Goal: Transaction & Acquisition: Book appointment/travel/reservation

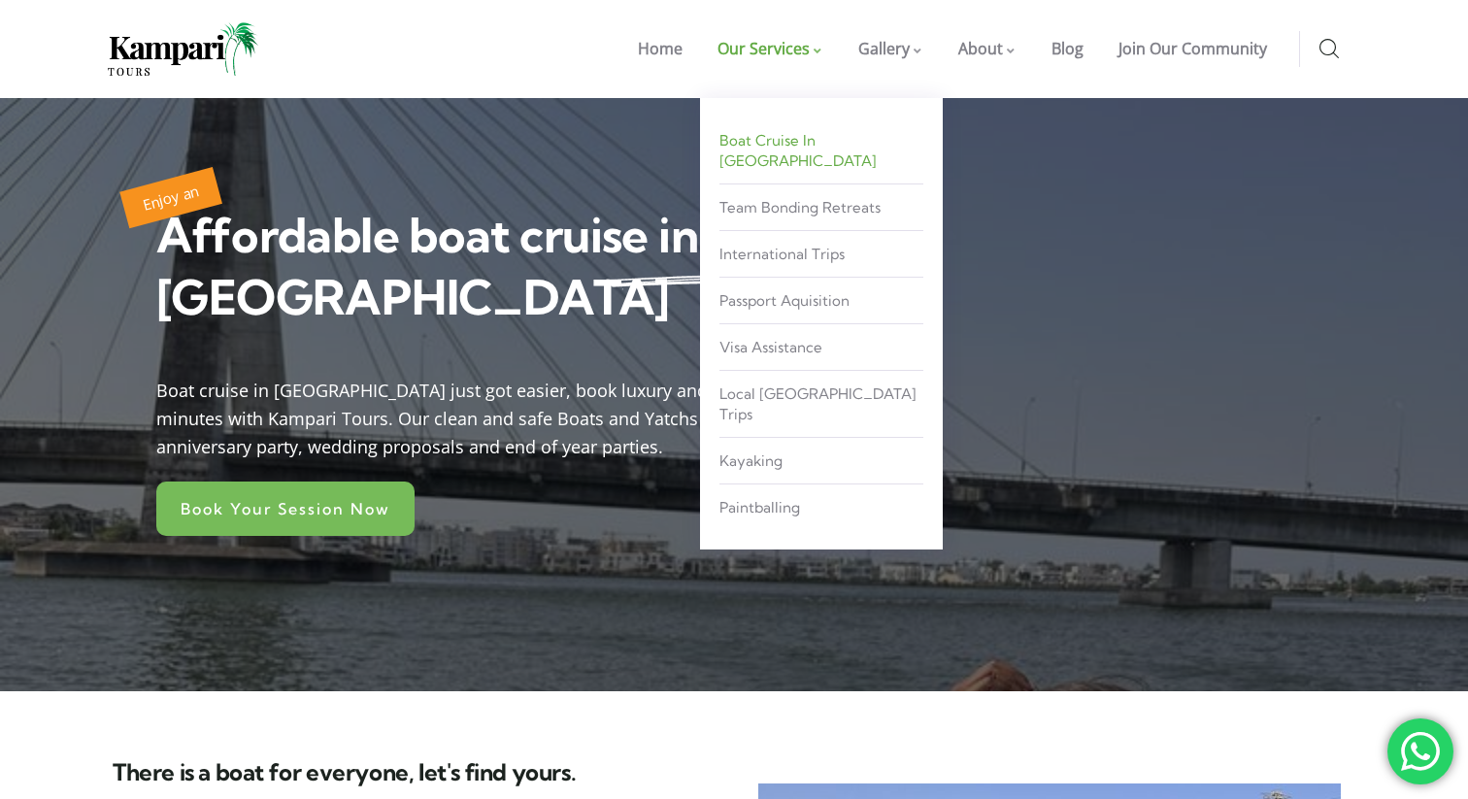
click at [807, 145] on span "Boat Cruise in [GEOGRAPHIC_DATA]" at bounding box center [797, 150] width 157 height 39
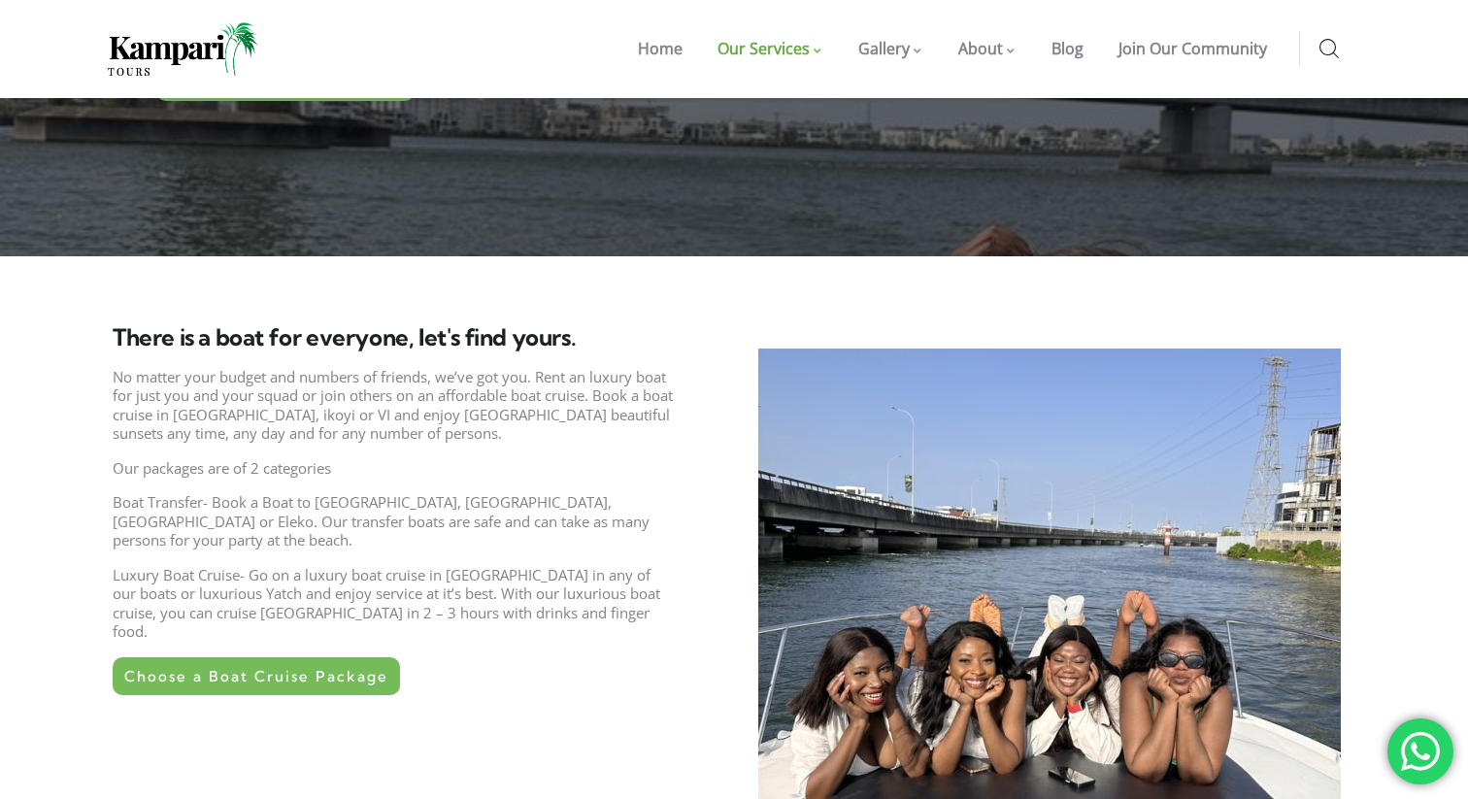
scroll to position [432, 0]
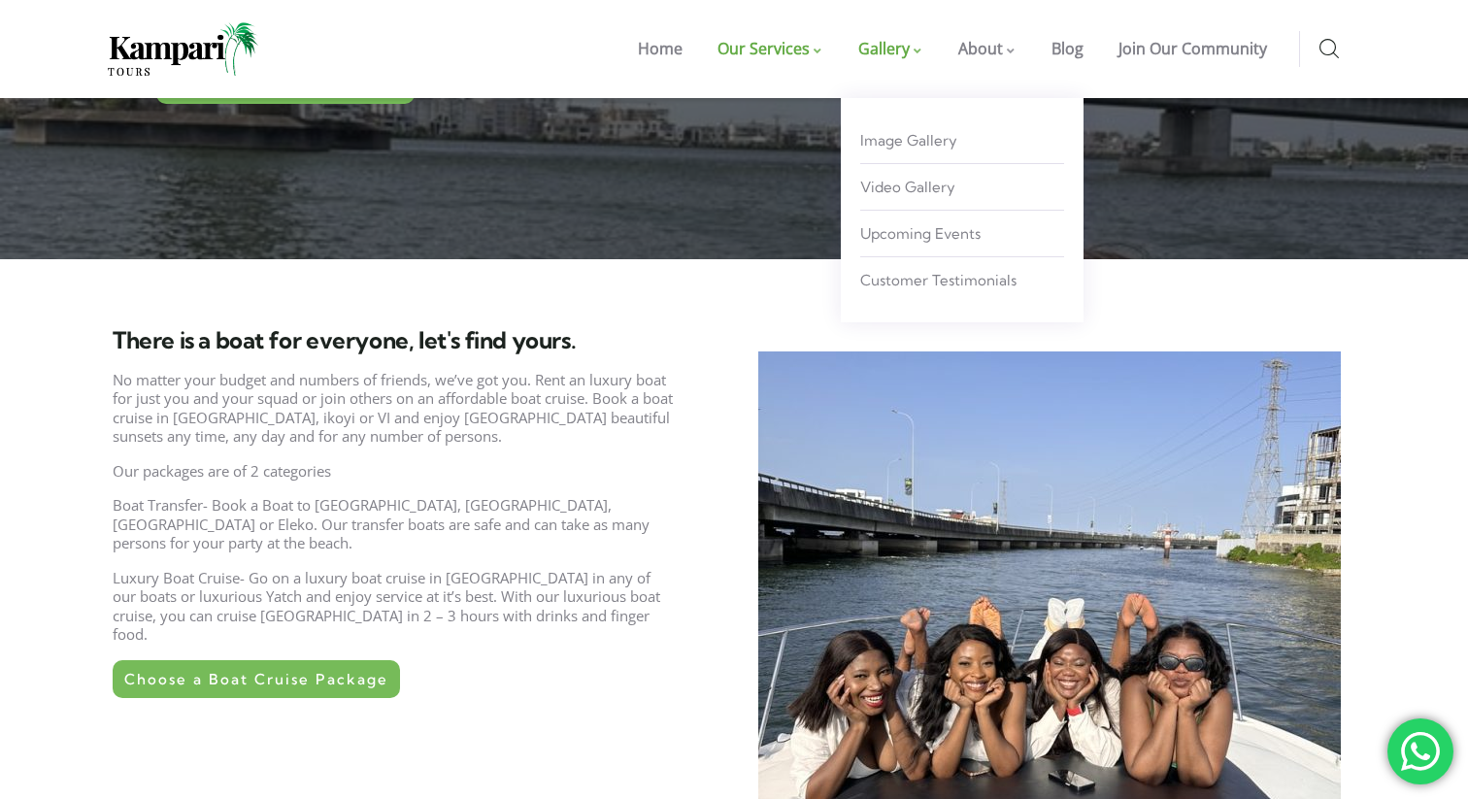
click at [892, 50] on span "Gallery" at bounding box center [883, 48] width 51 height 21
click at [909, 142] on span "Image Gallery" at bounding box center [908, 140] width 97 height 18
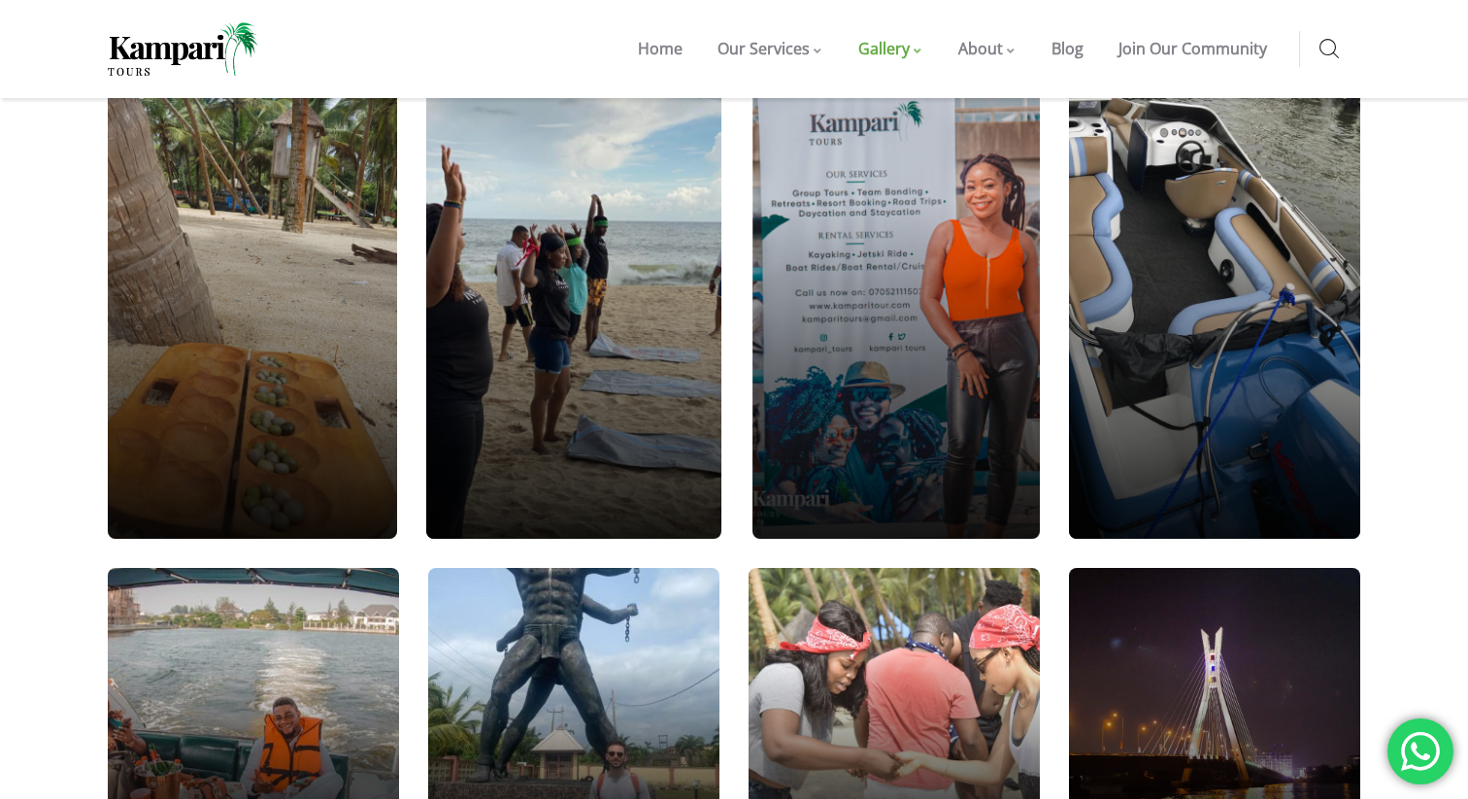
scroll to position [1440, 0]
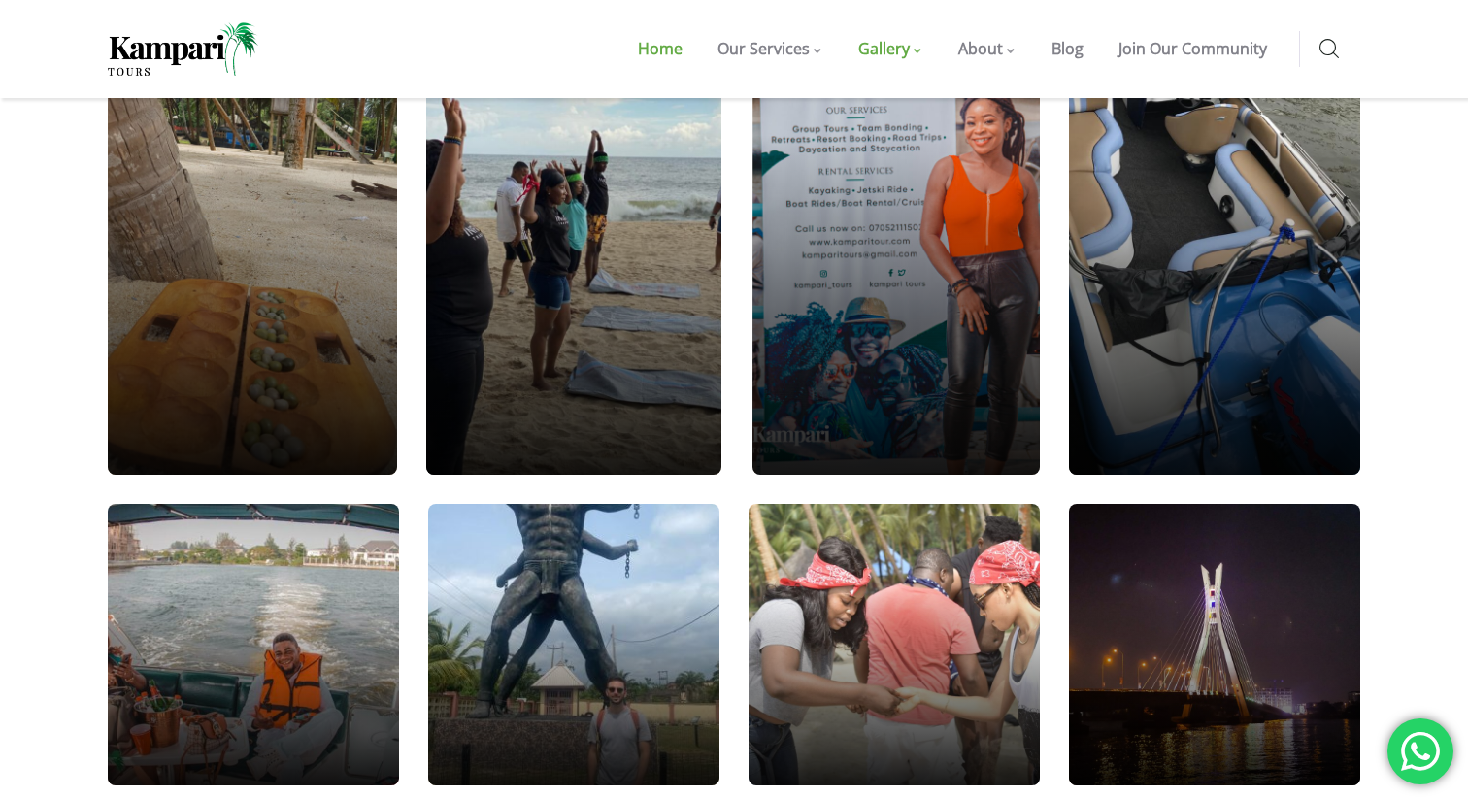
click at [683, 56] on span "Home" at bounding box center [660, 48] width 45 height 21
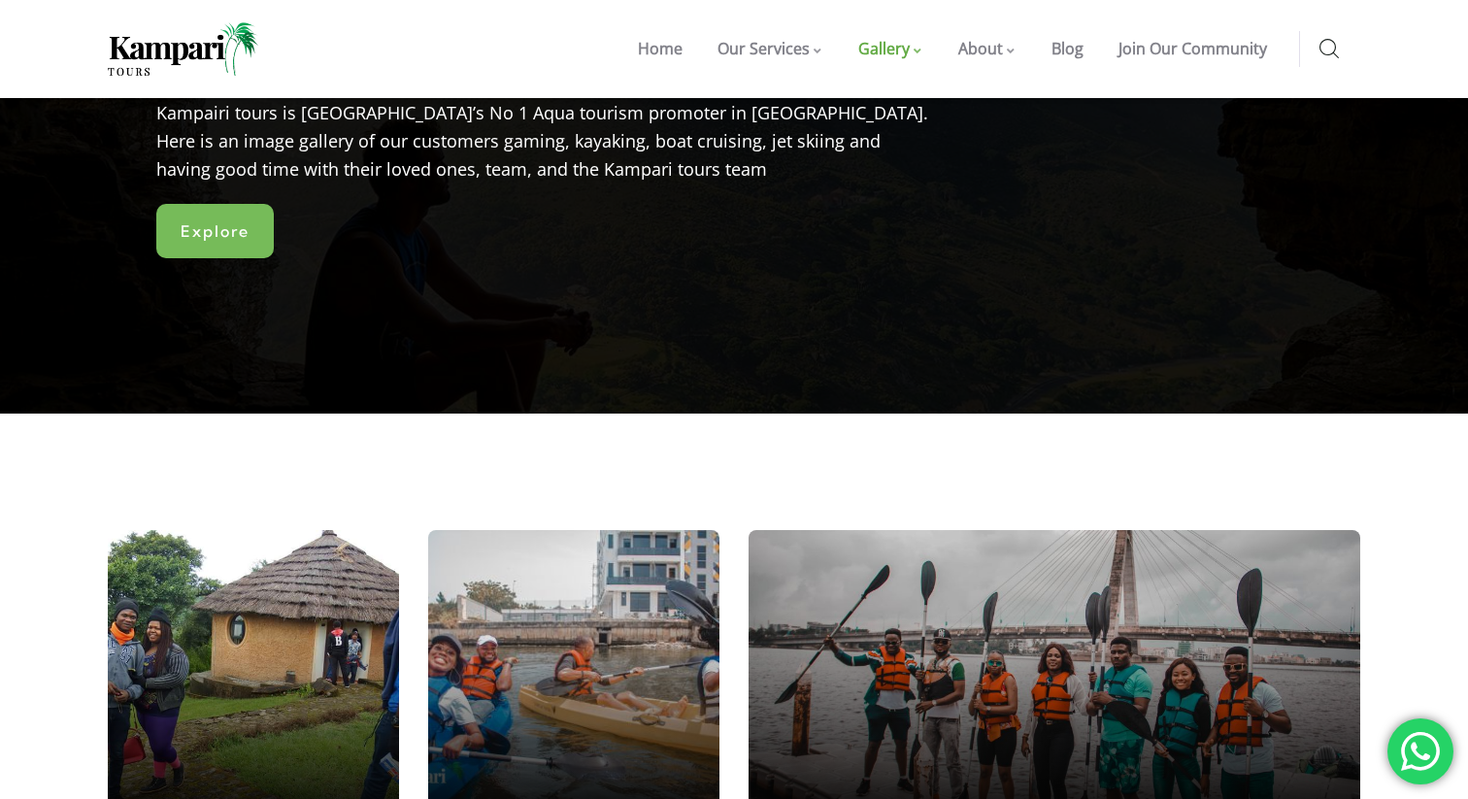
scroll to position [0, 0]
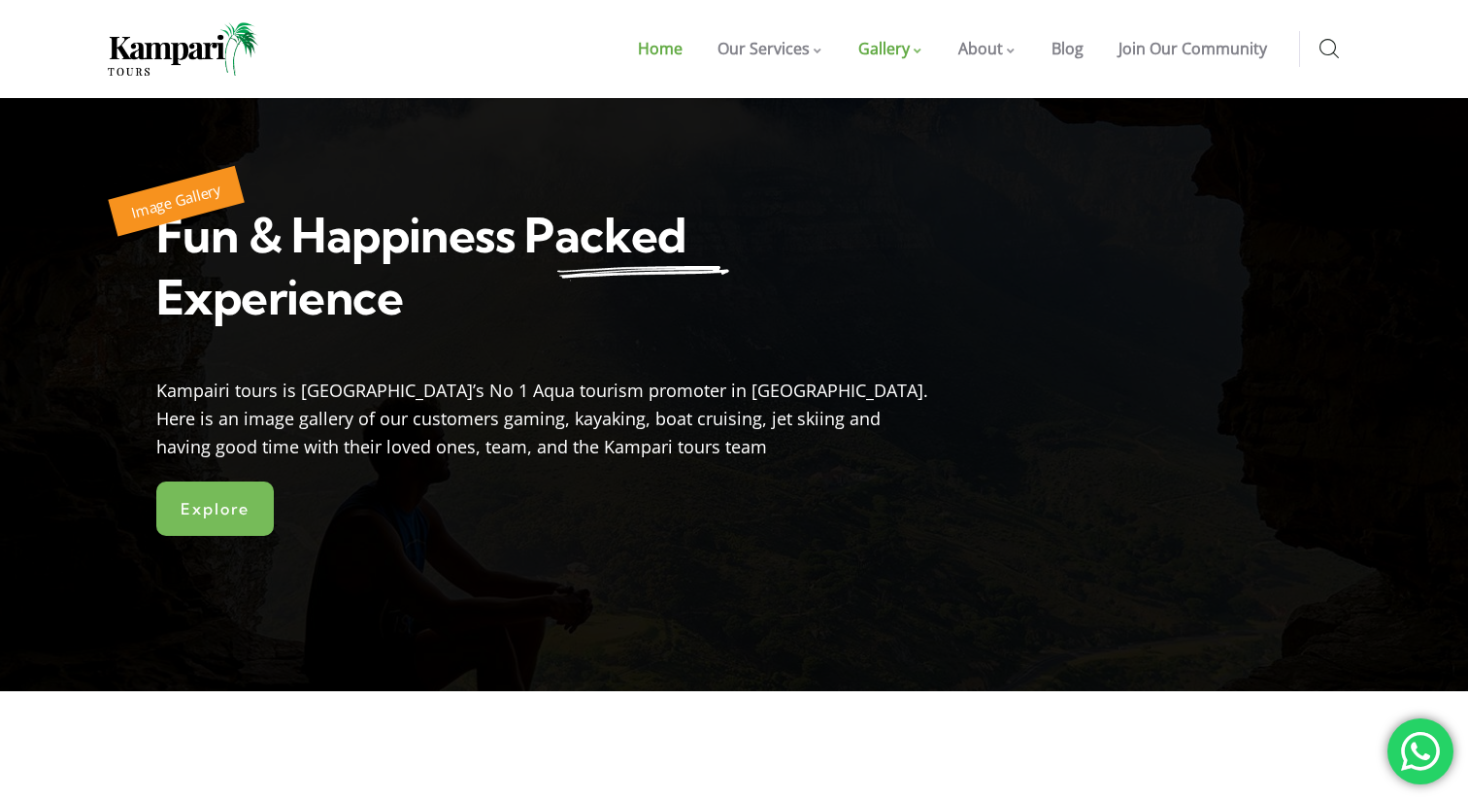
click at [672, 44] on span "Home" at bounding box center [660, 48] width 45 height 21
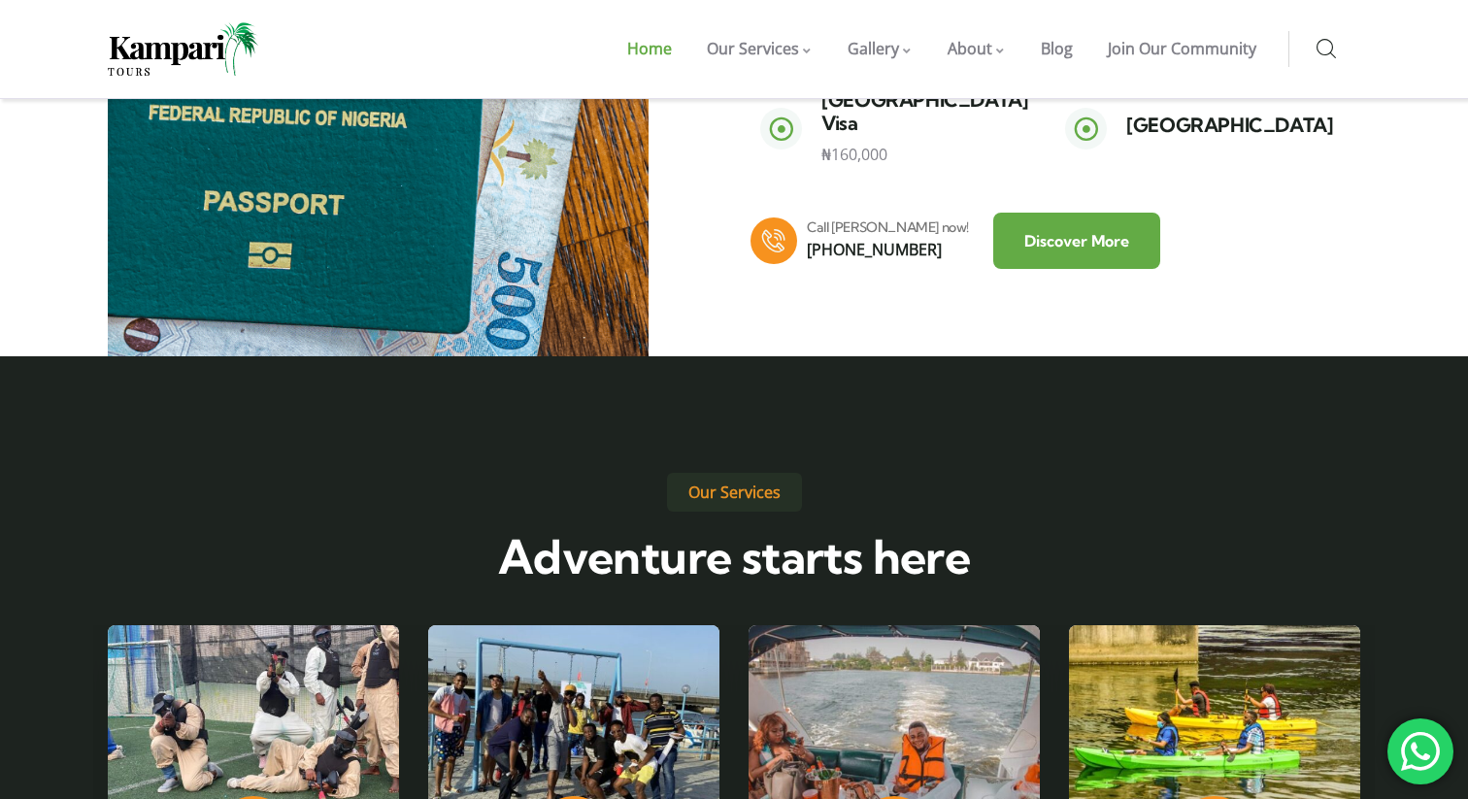
scroll to position [2749, 0]
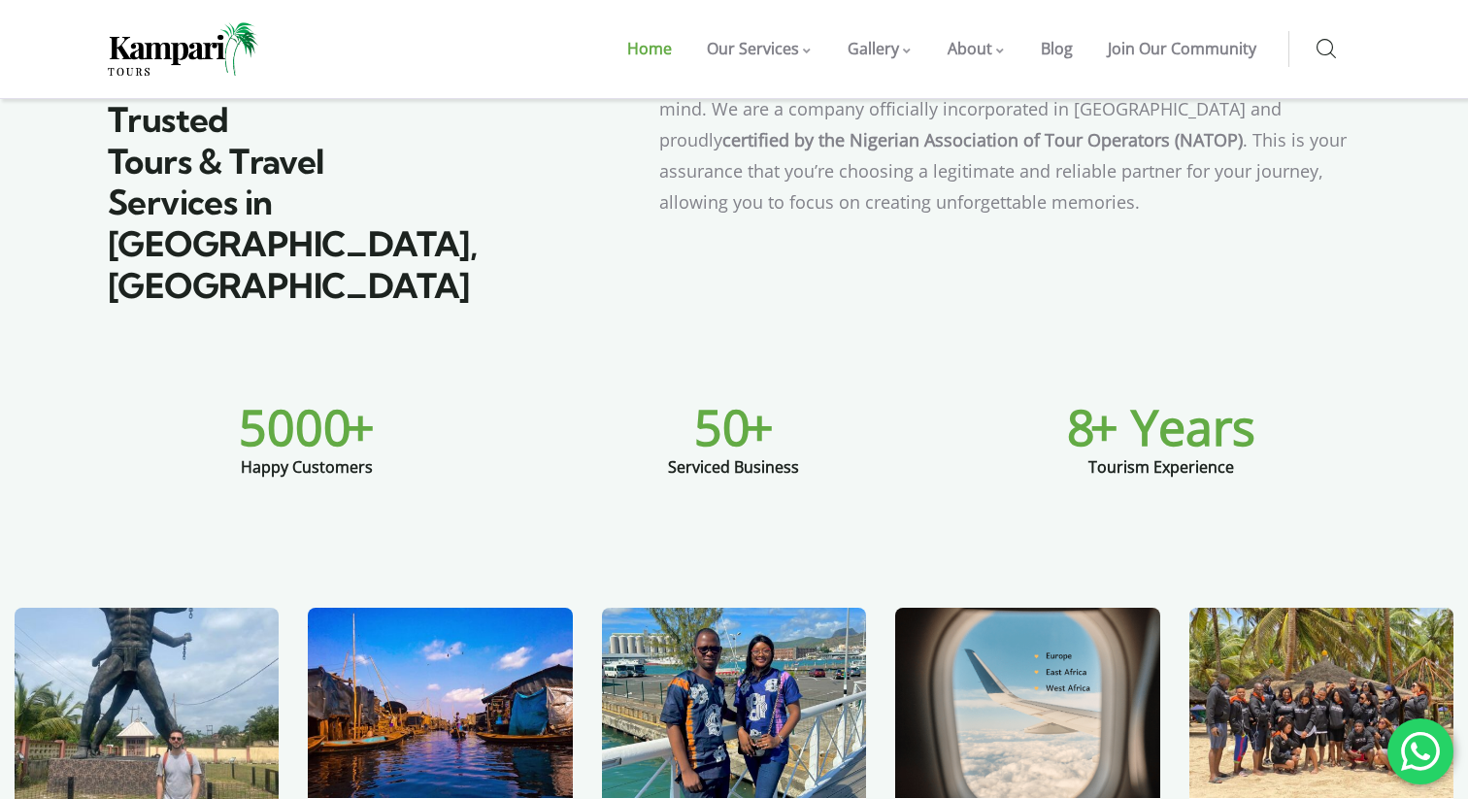
scroll to position [917, 0]
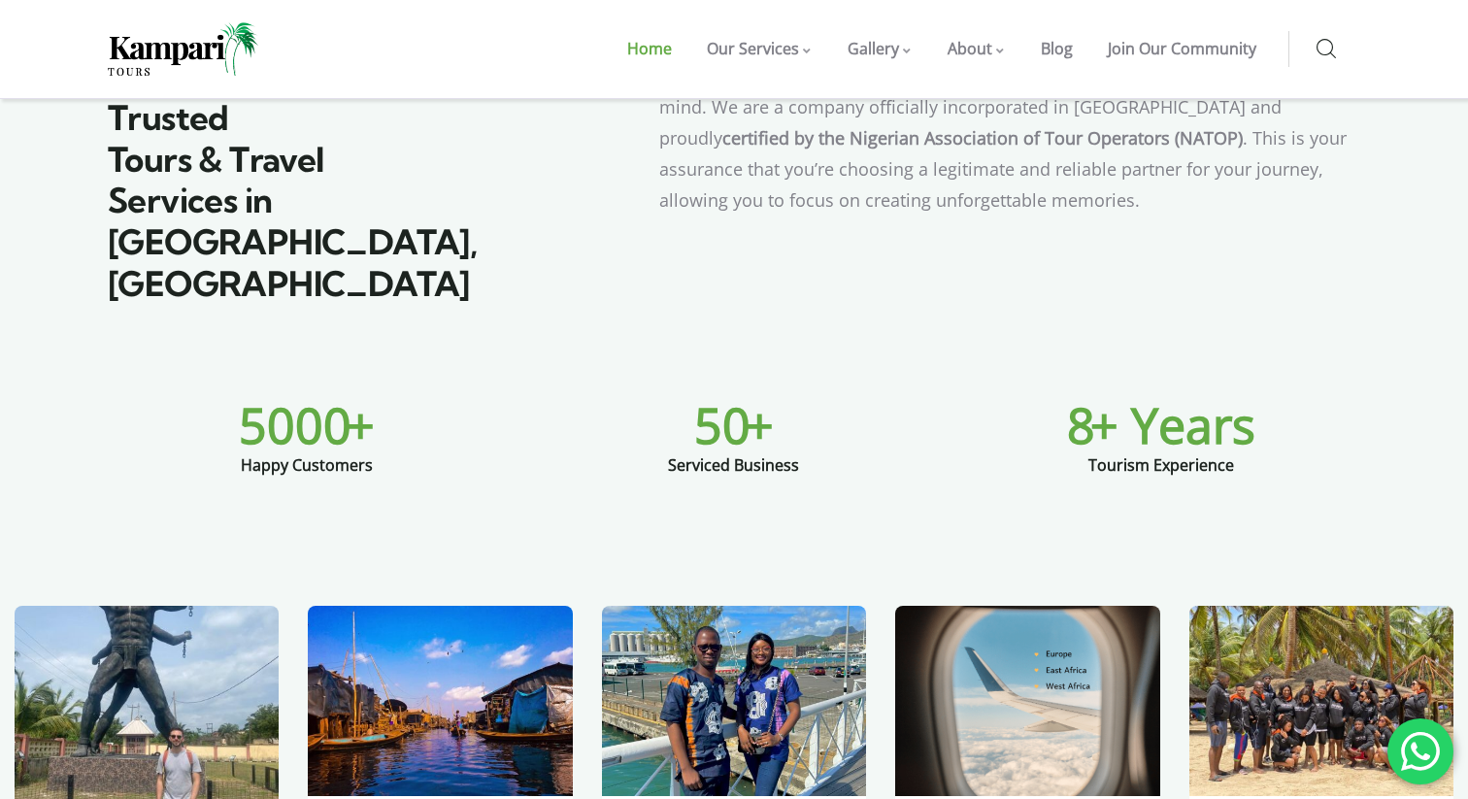
click at [473, 412] on div "5000 + Happy Customers" at bounding box center [307, 446] width 398 height 69
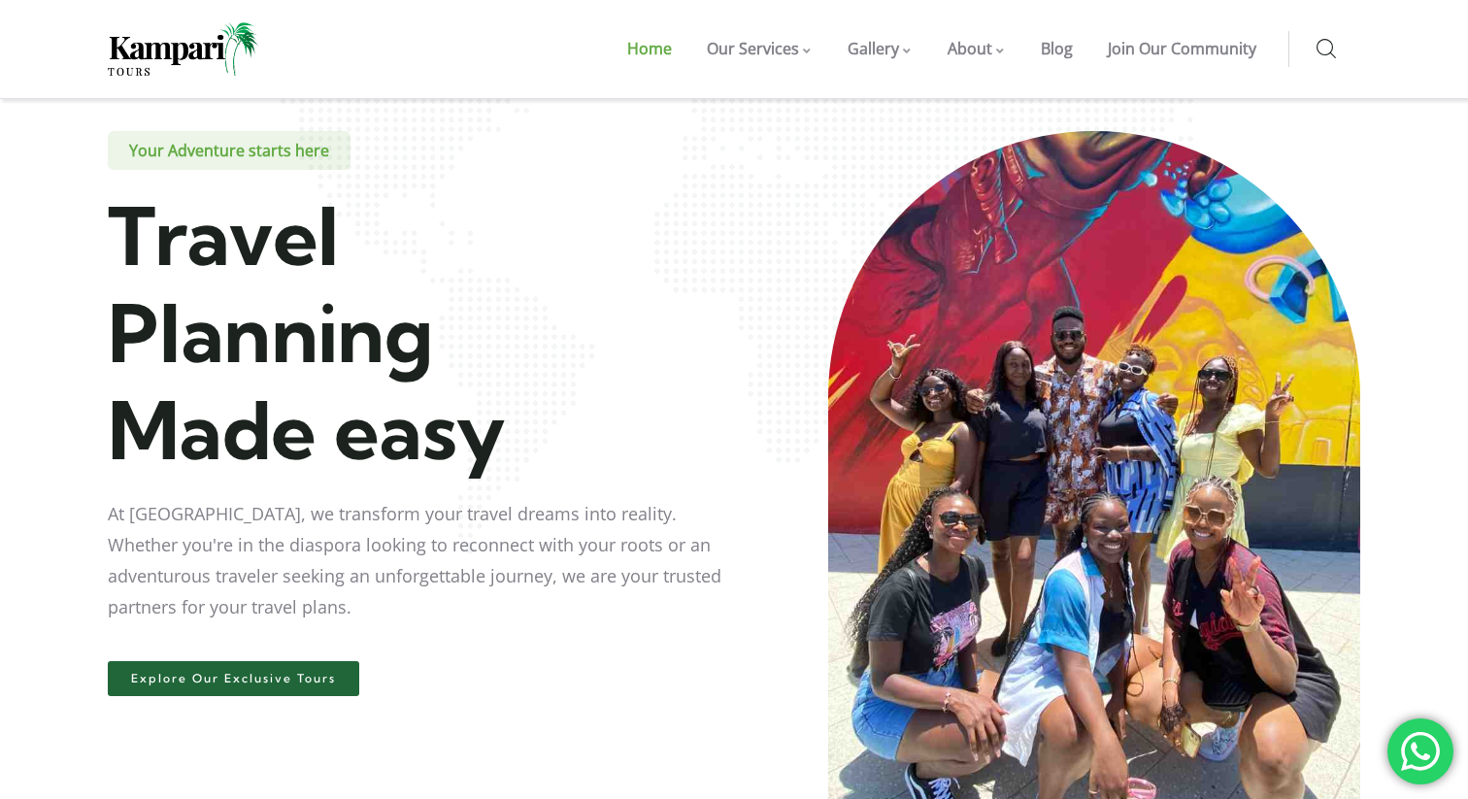
scroll to position [0, 0]
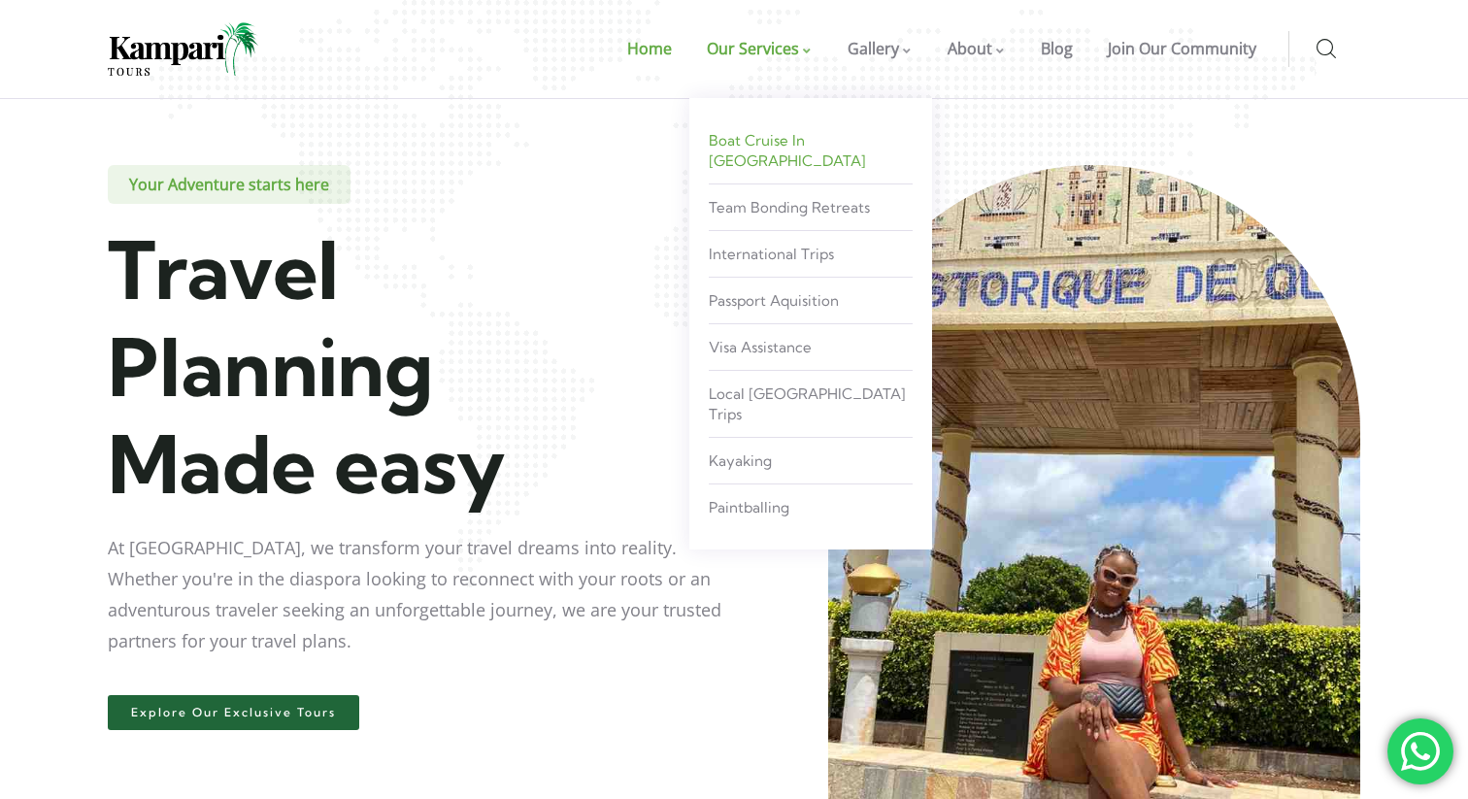
click at [807, 142] on span "Boat Cruise in [GEOGRAPHIC_DATA]" at bounding box center [787, 150] width 157 height 39
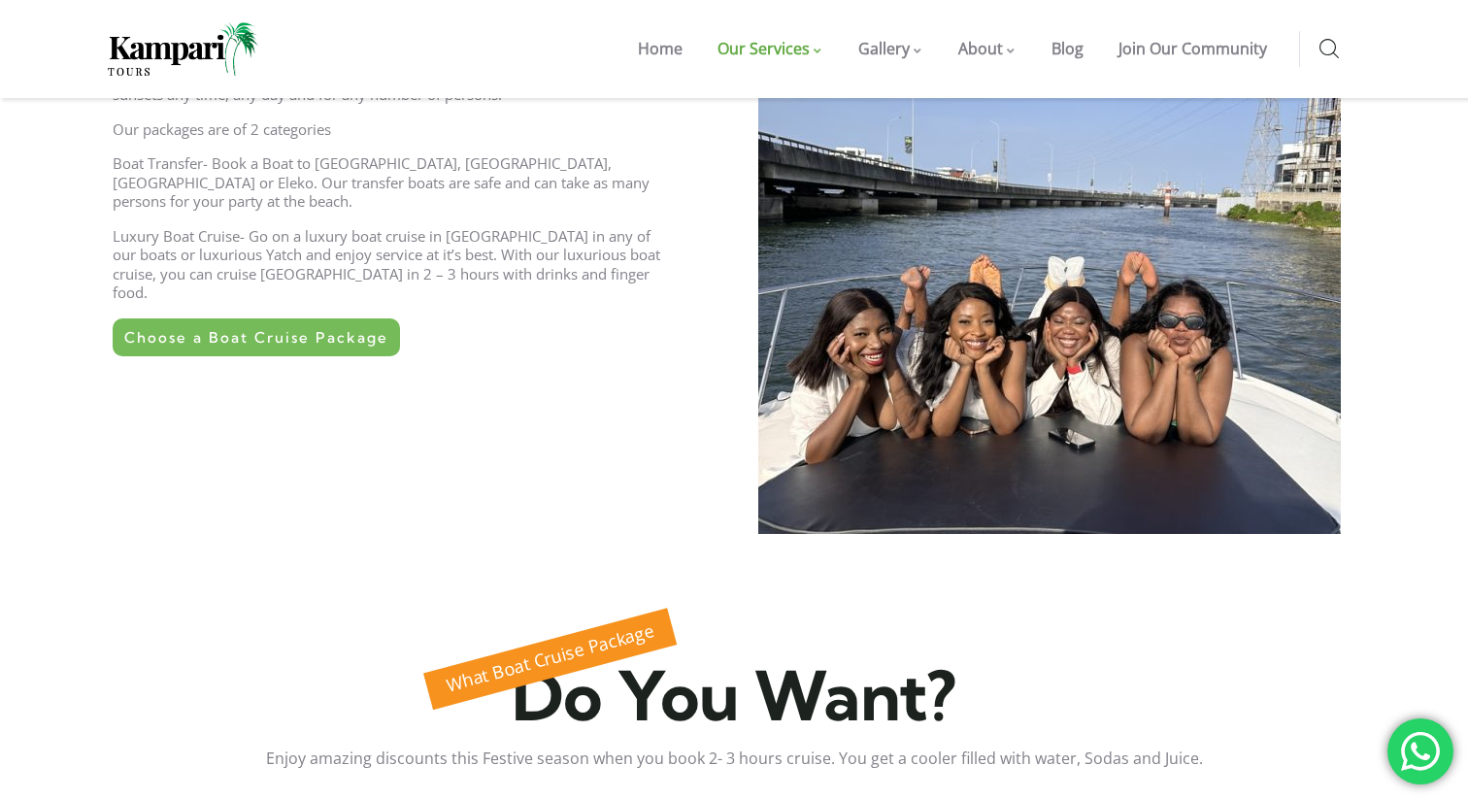
scroll to position [684, 0]
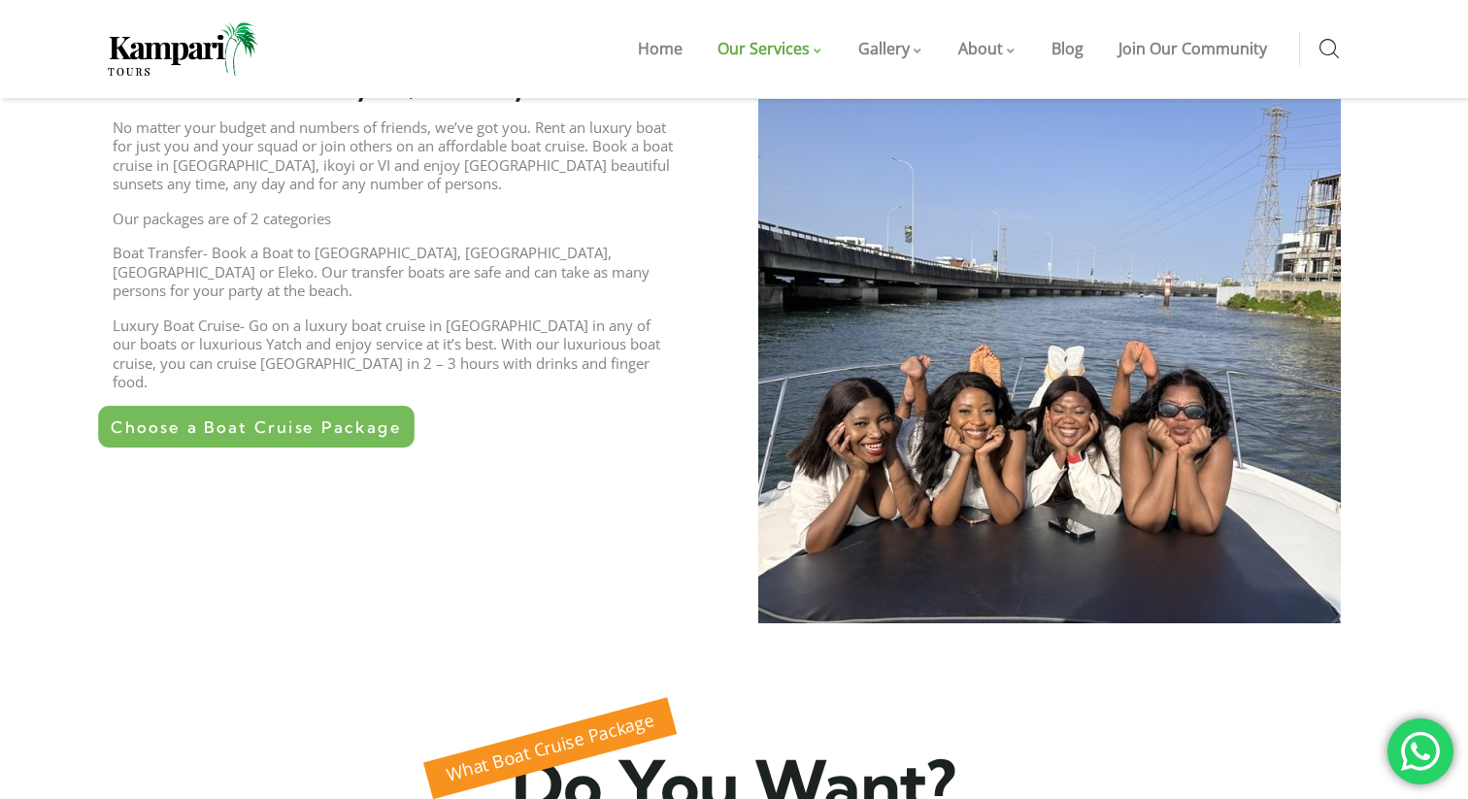
click at [353, 418] on span "Choose a Boat Cruise Package" at bounding box center [256, 426] width 290 height 17
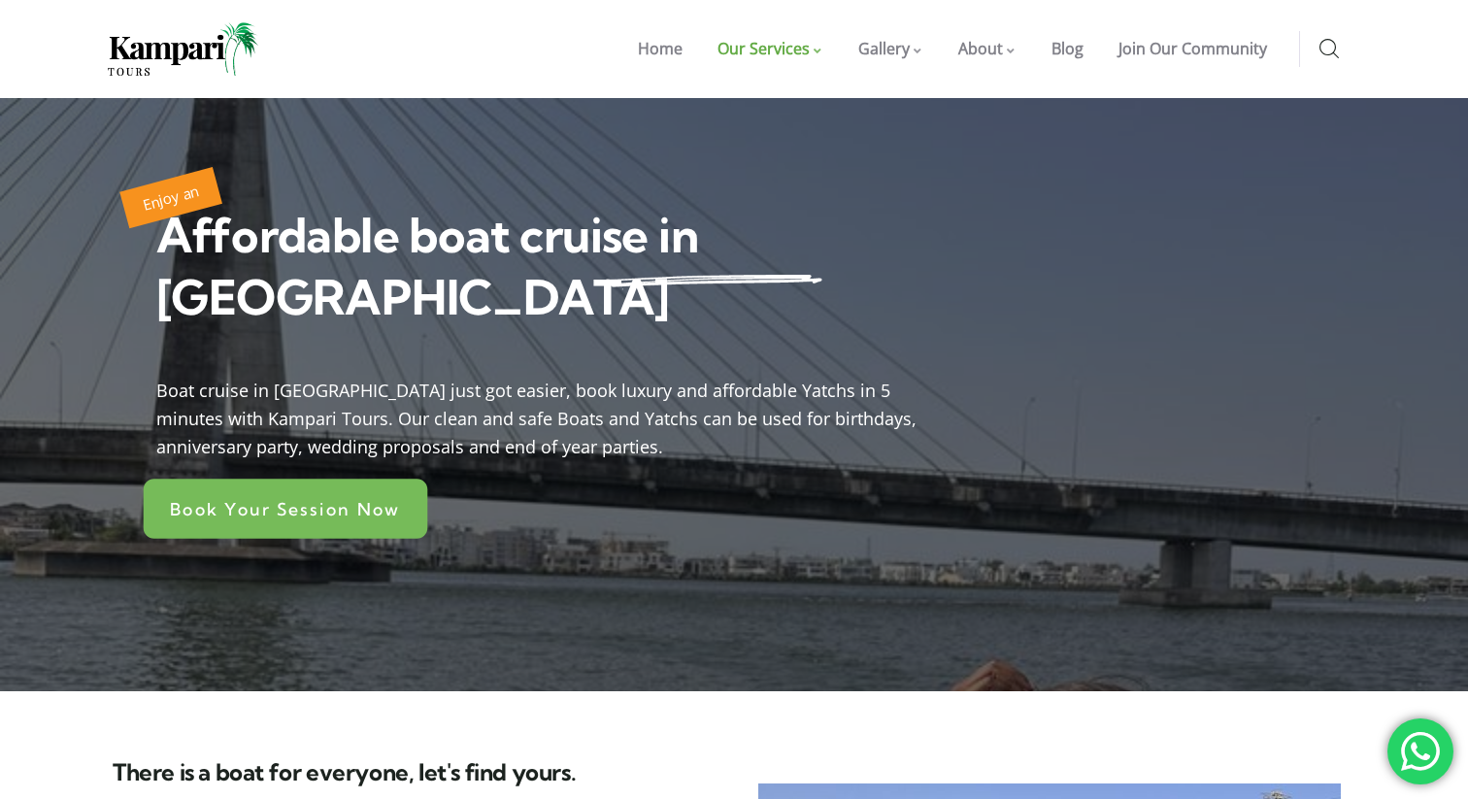
click at [336, 500] on span "Book Your Session Now" at bounding box center [285, 508] width 231 height 17
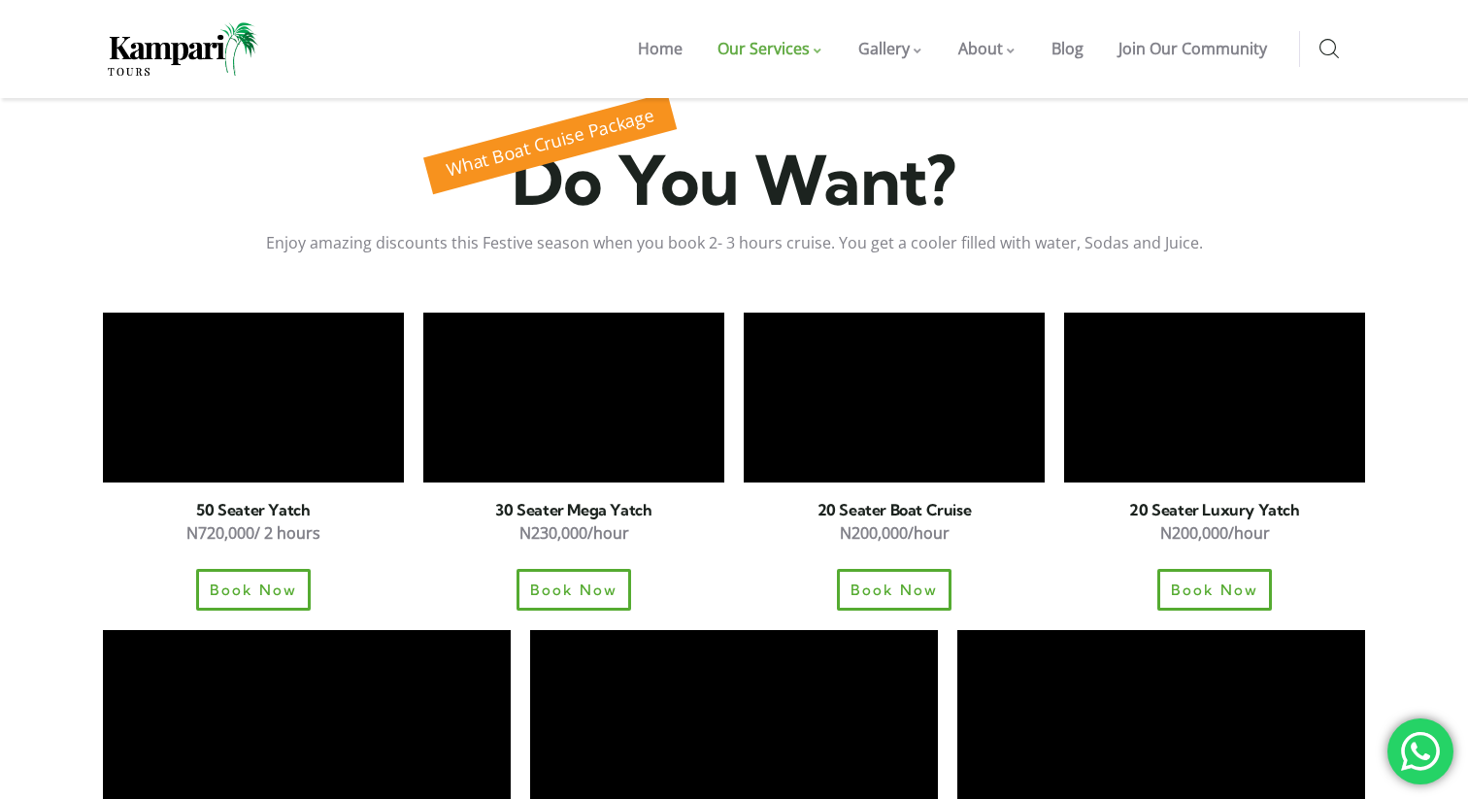
scroll to position [1301, 0]
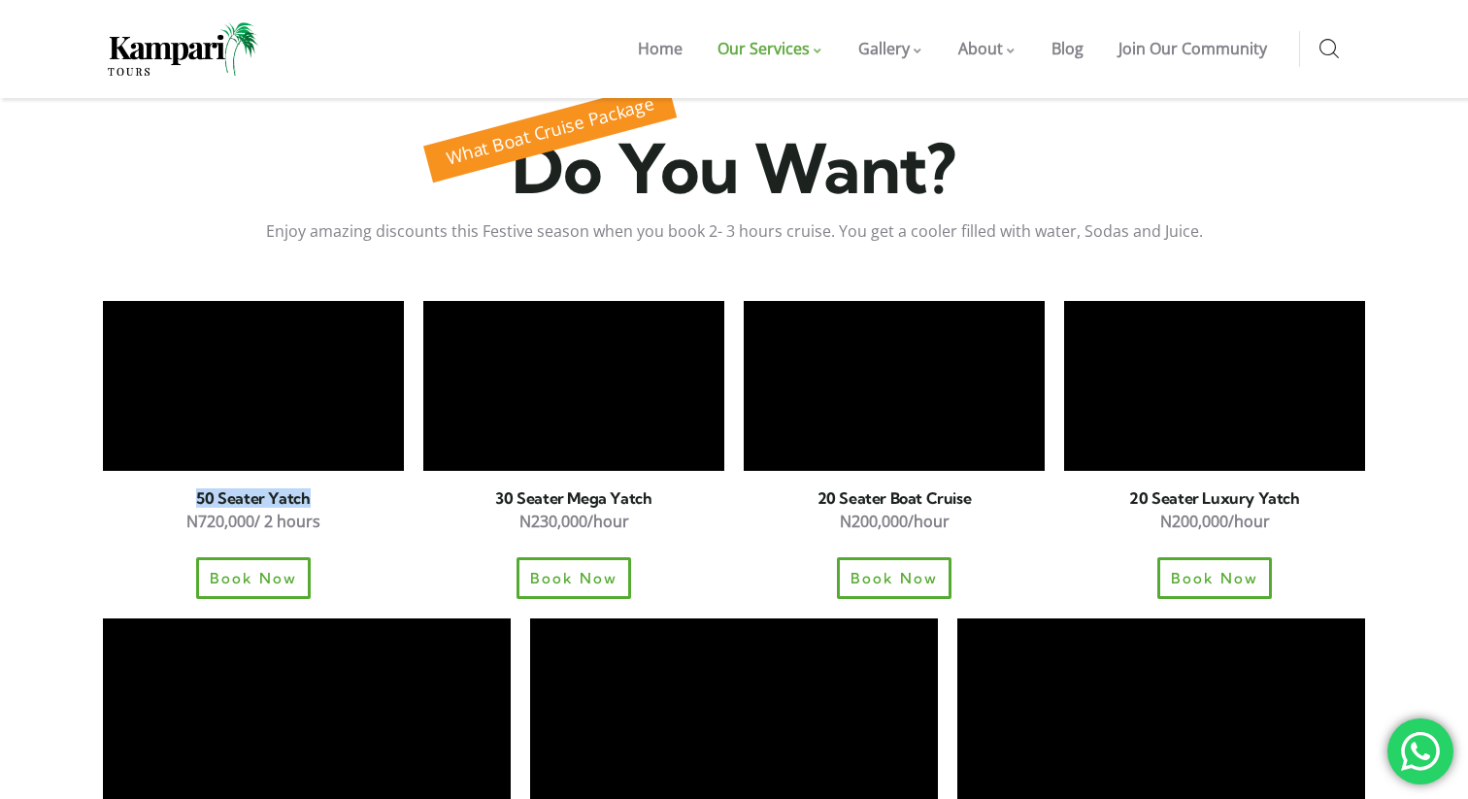
drag, startPoint x: 306, startPoint y: 435, endPoint x: 193, endPoint y: 437, distance: 112.6
click at [193, 490] on h6 "50 Seater Yatch" at bounding box center [253, 498] width 301 height 16
copy h6 "50 Seater Yatch"
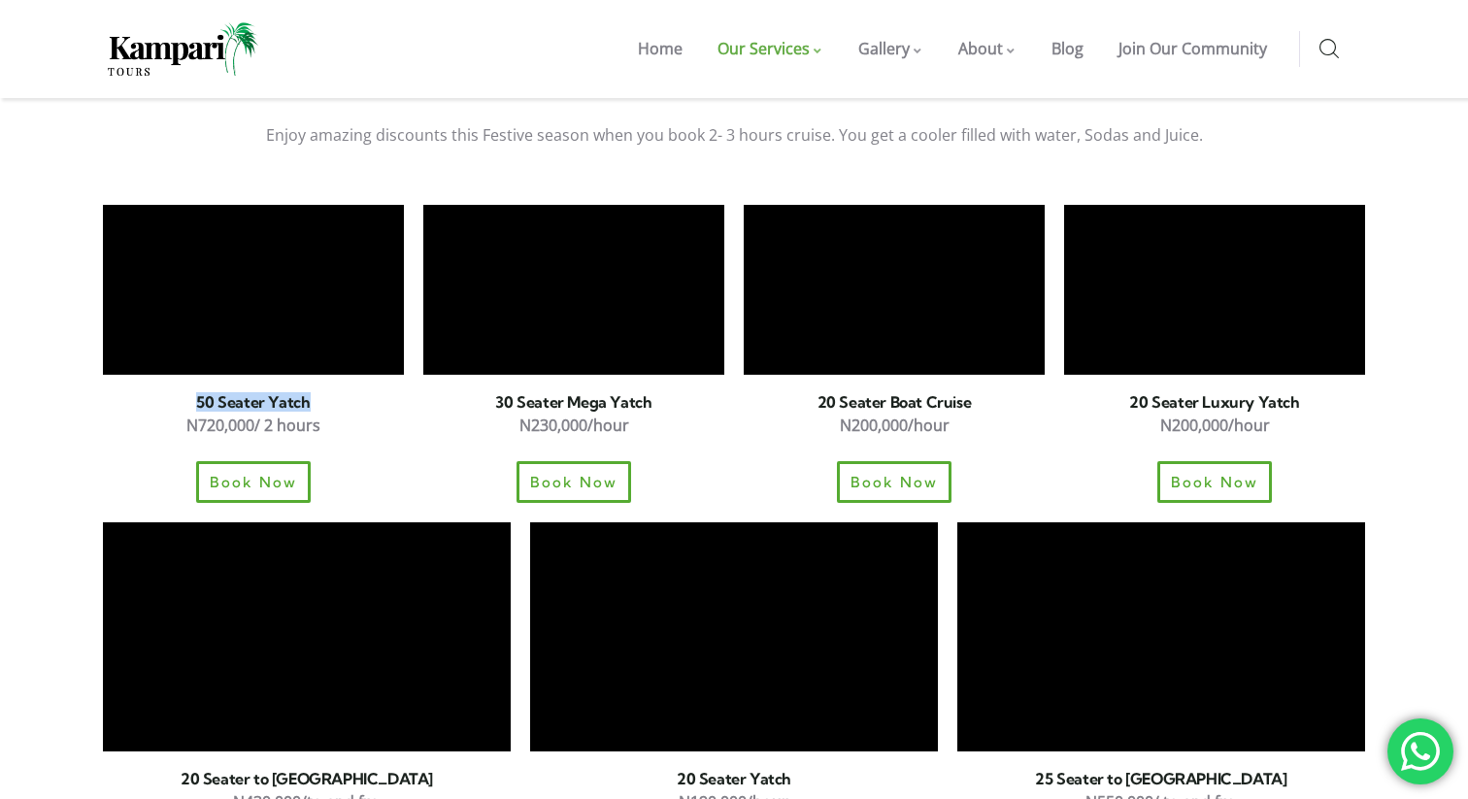
scroll to position [1424, 0]
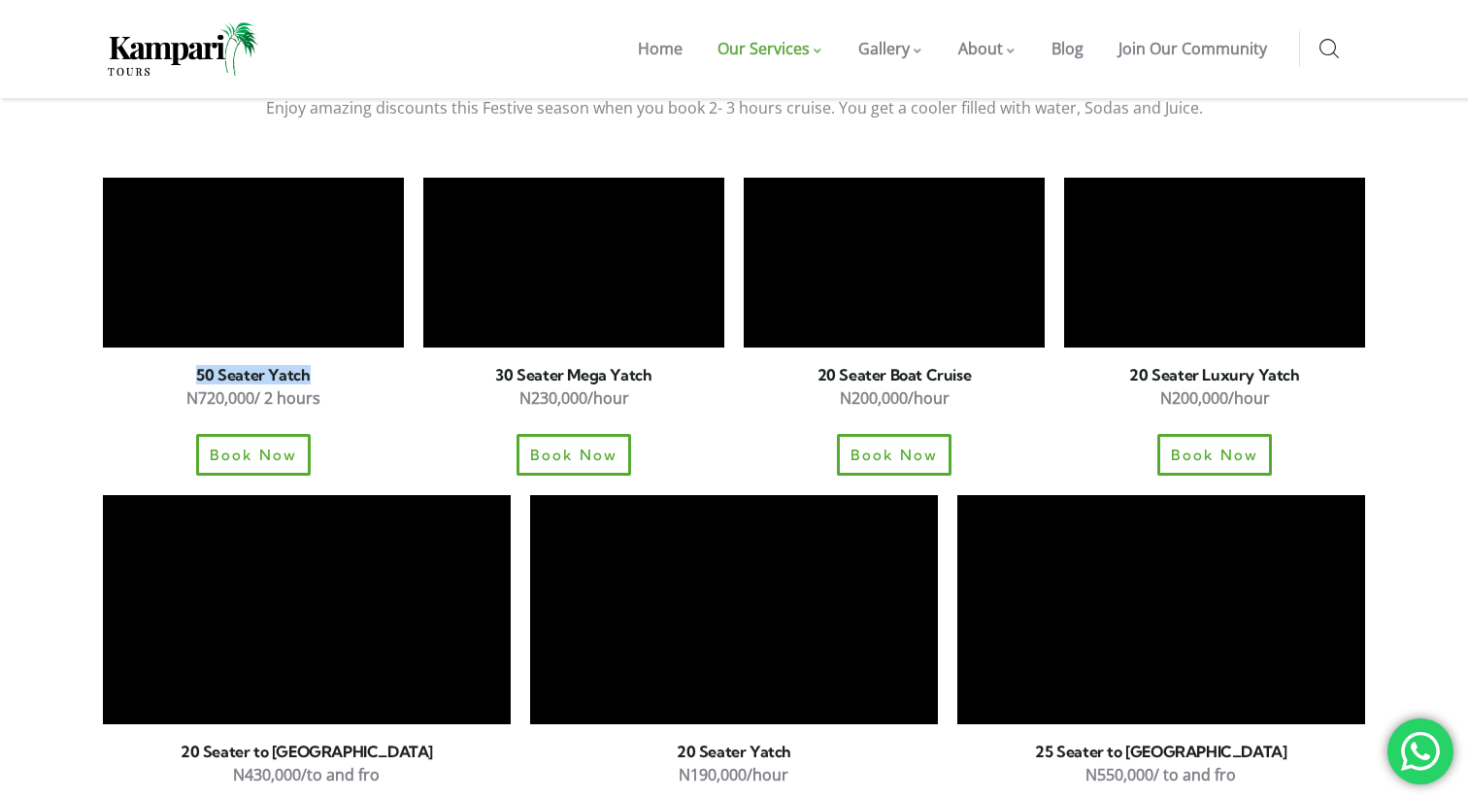
click at [722, 744] on h6 "20 Seater Yatch" at bounding box center [734, 752] width 408 height 16
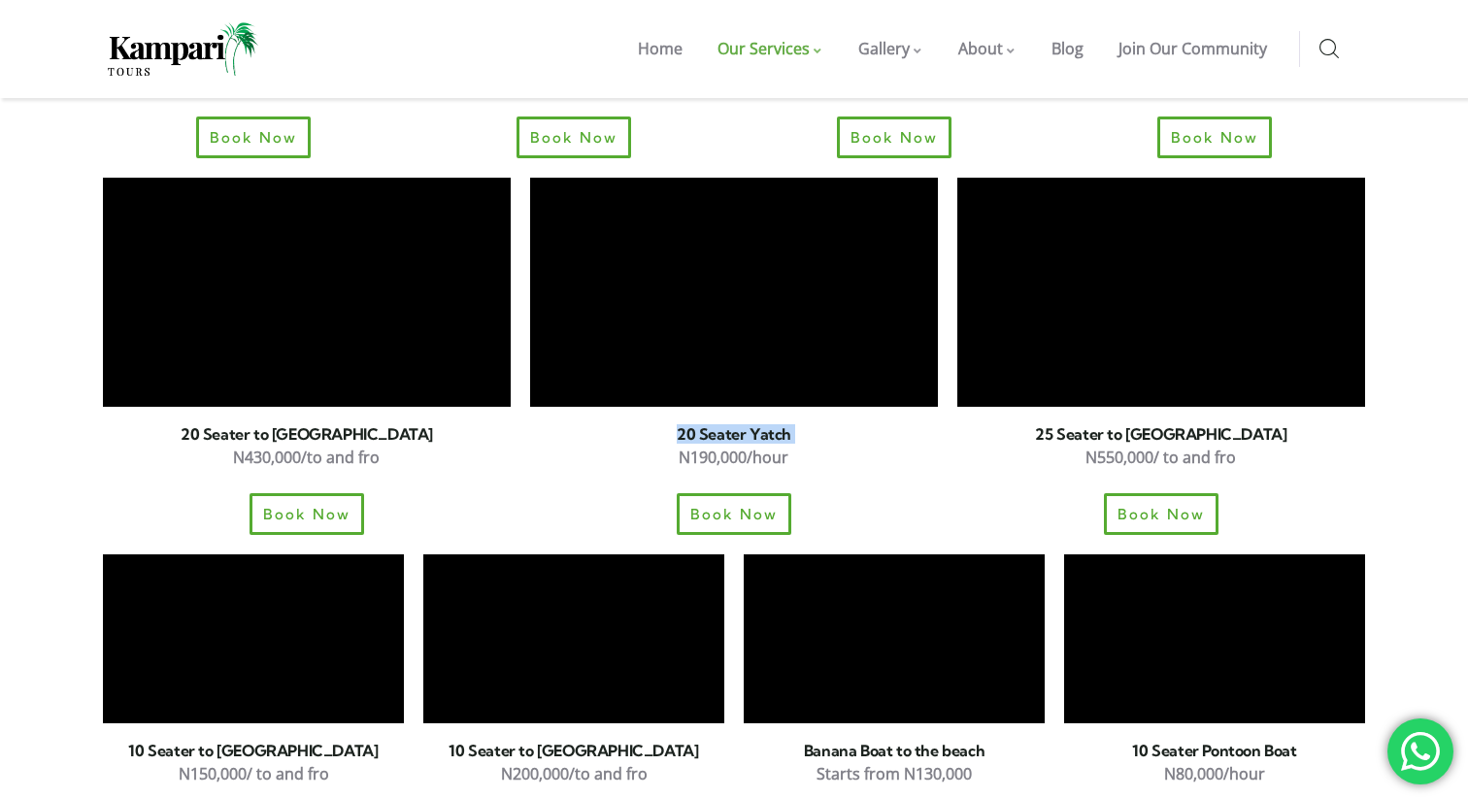
scroll to position [1763, 0]
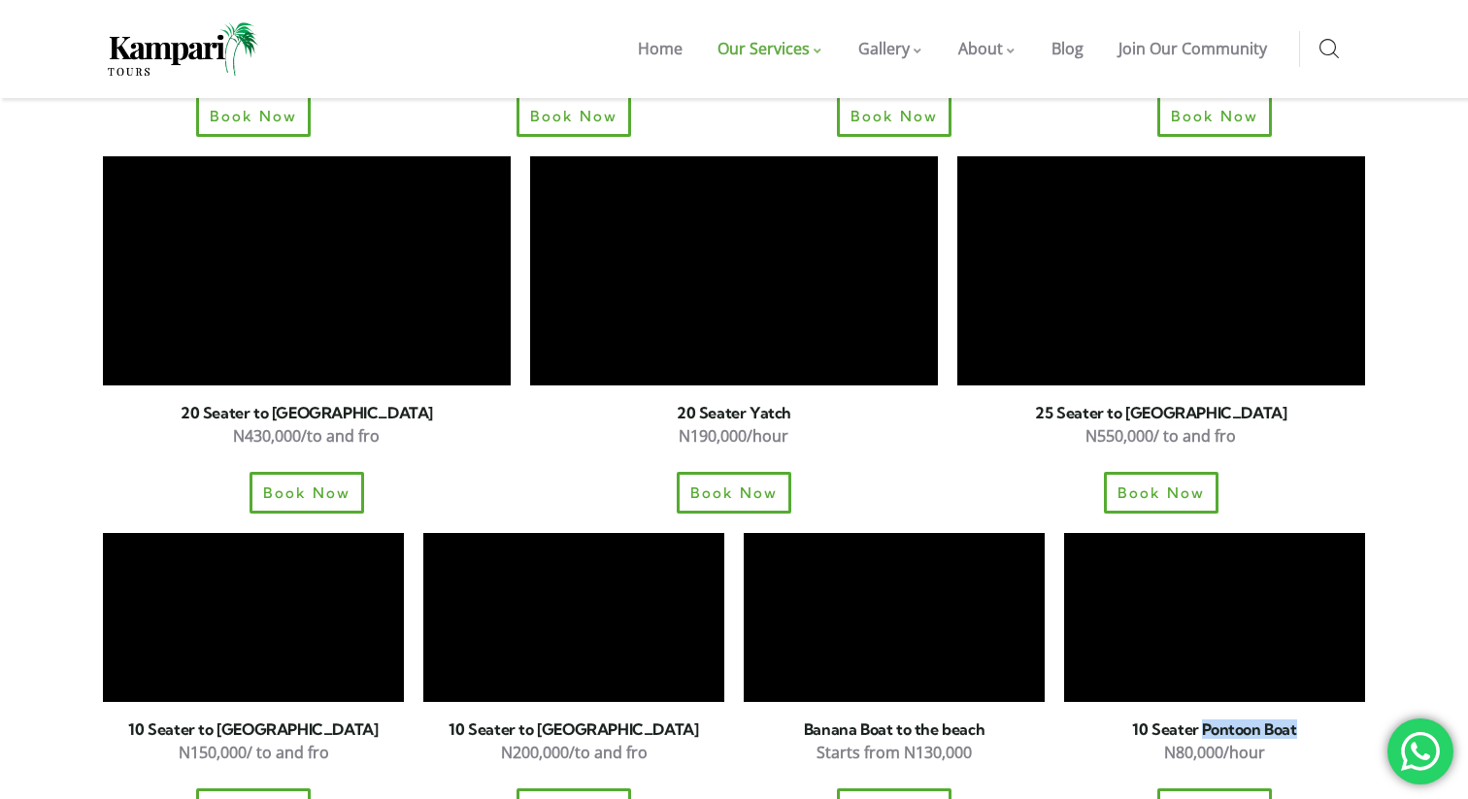
drag, startPoint x: 1202, startPoint y: 663, endPoint x: 1299, endPoint y: 664, distance: 97.1
click at [1299, 721] on h6 "10 Seater Pontoon Boat" at bounding box center [1214, 729] width 301 height 16
copy h6 "Pontoon Boat"
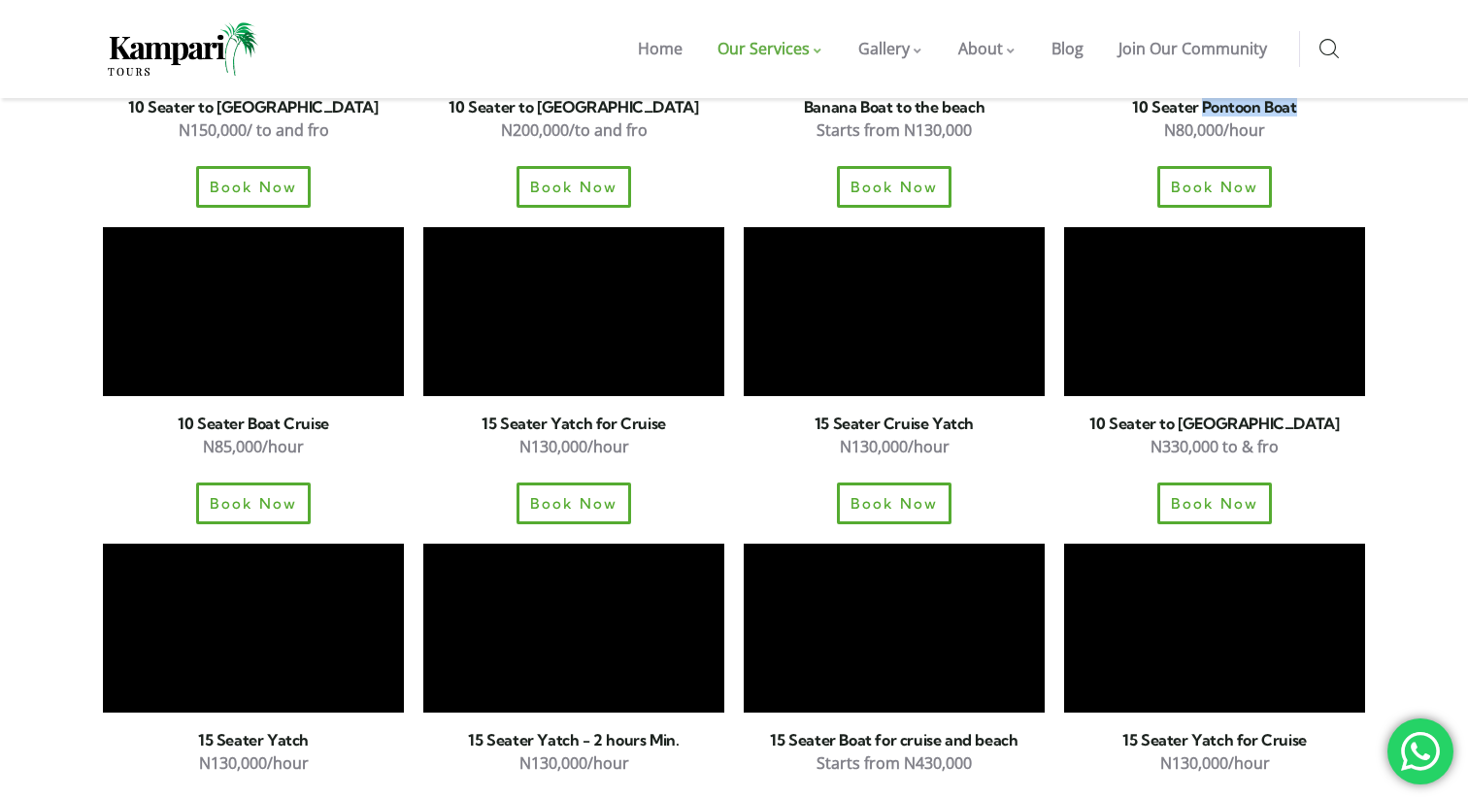
scroll to position [2377, 0]
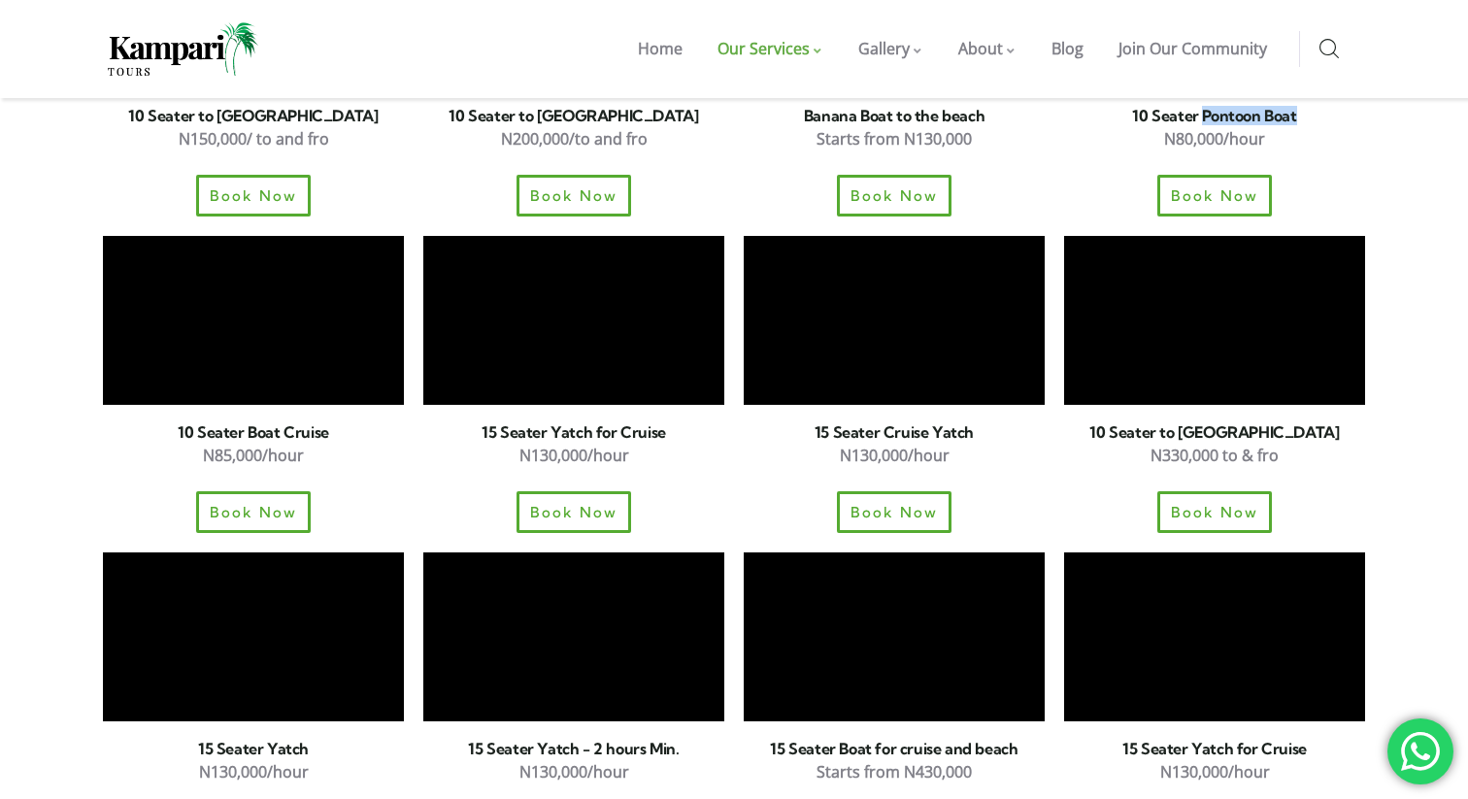
click at [604, 442] on p "N130,000/hour" at bounding box center [573, 456] width 301 height 28
copy div "N130,000/hour"
click at [1205, 442] on p "N330,000 to & fro" at bounding box center [1214, 456] width 301 height 28
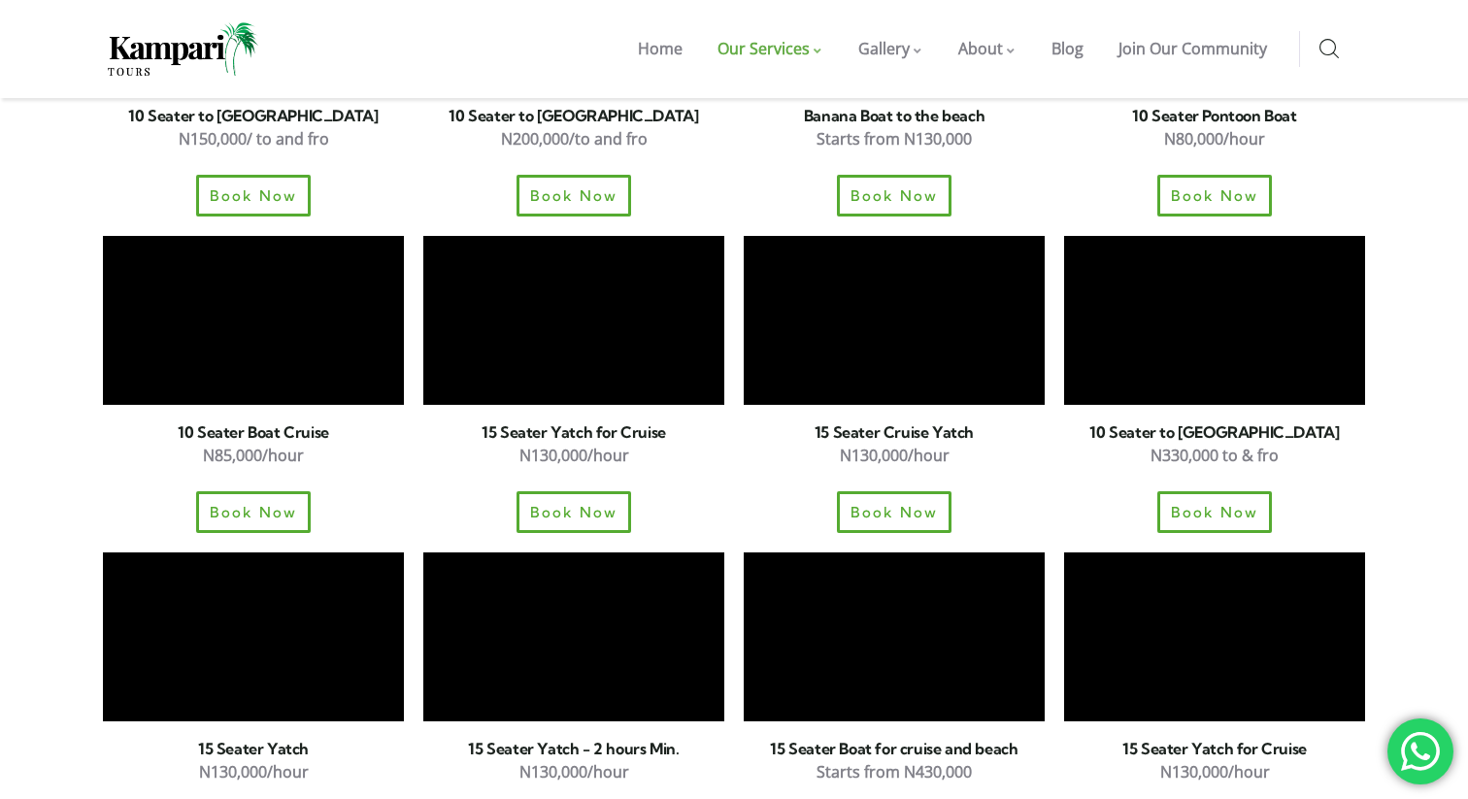
click at [1205, 442] on p "N330,000 to & fro" at bounding box center [1214, 456] width 301 height 28
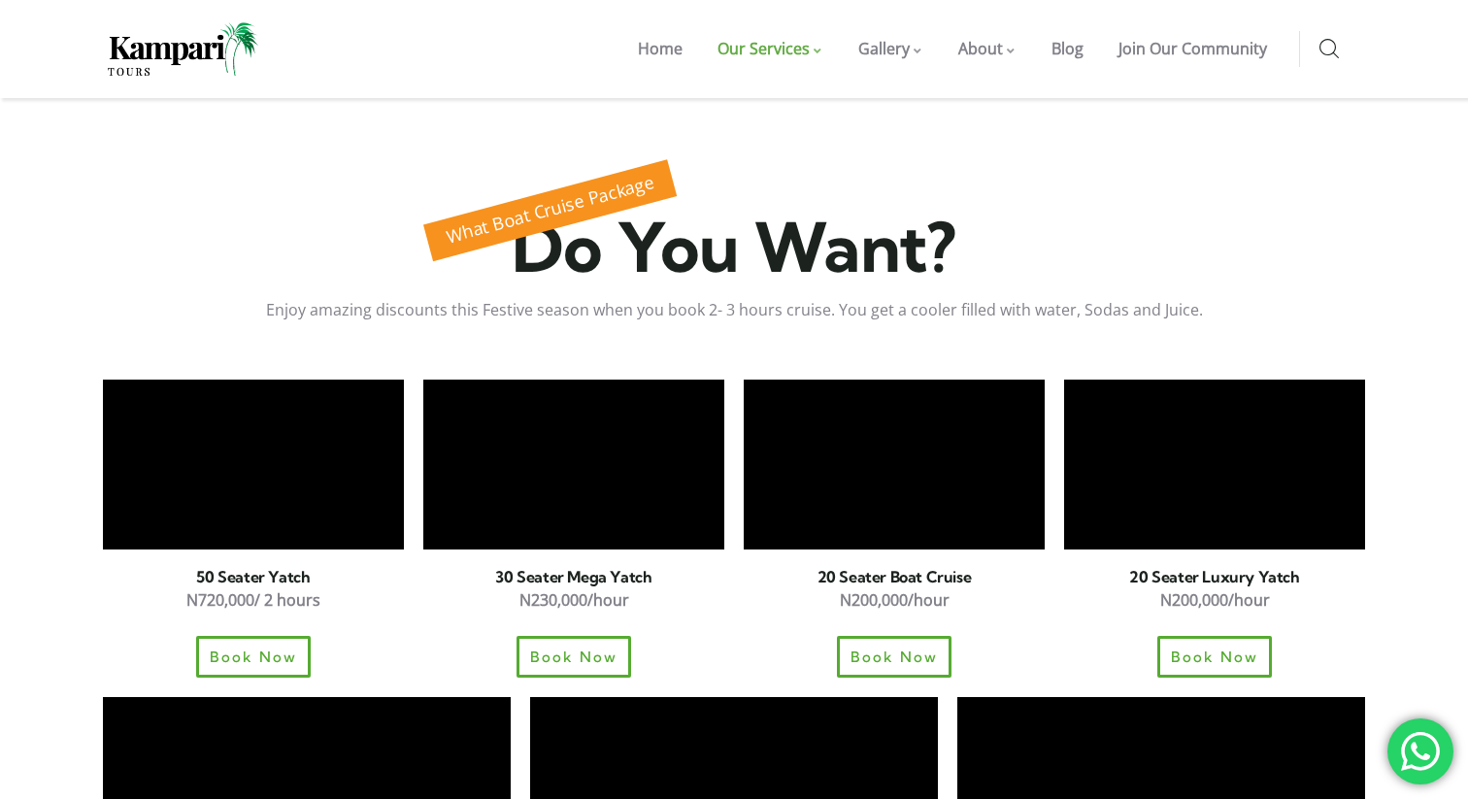
scroll to position [1219, 0]
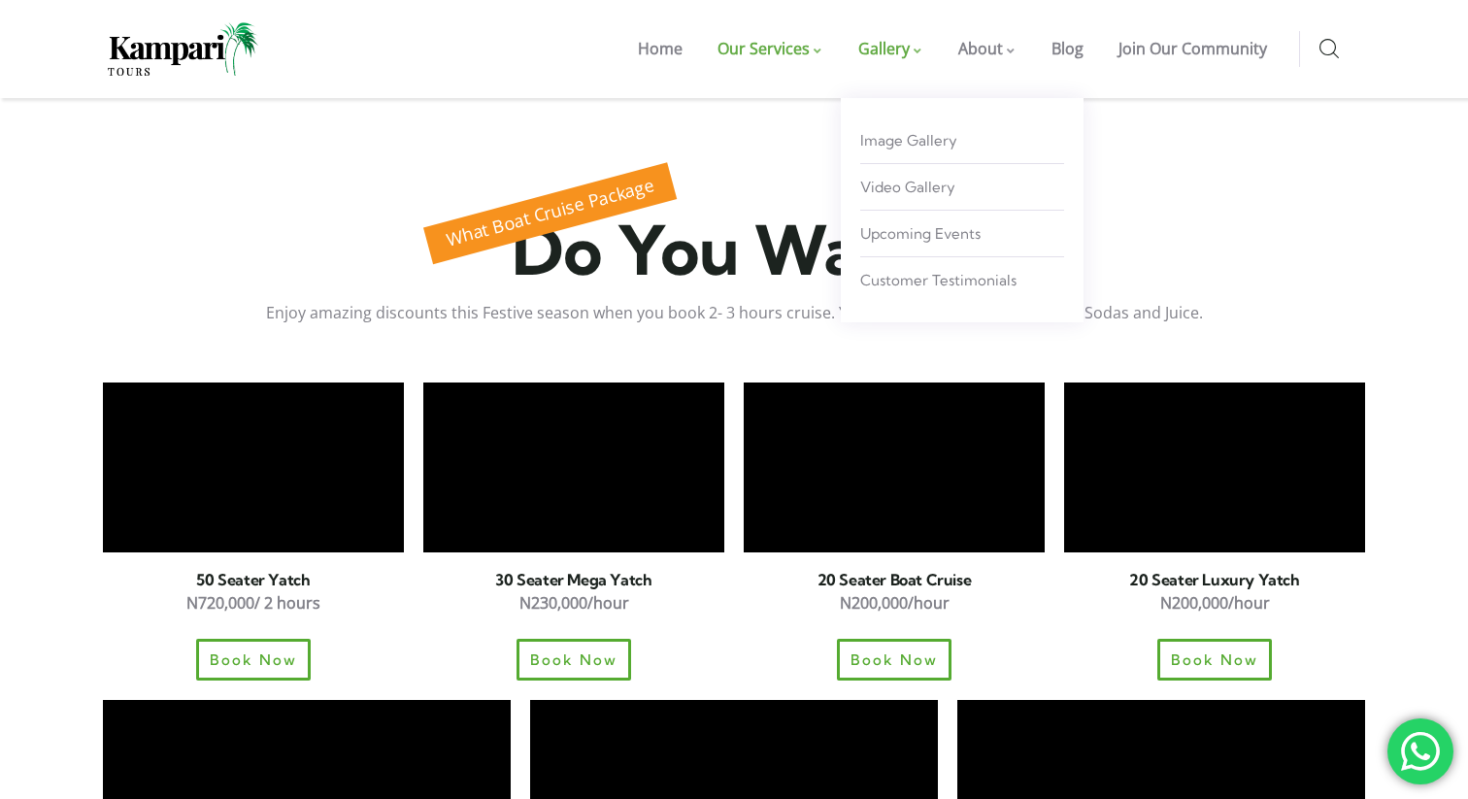
click at [881, 50] on span "Gallery" at bounding box center [883, 48] width 51 height 21
click at [910, 148] on span "Image Gallery" at bounding box center [908, 140] width 97 height 18
click at [908, 140] on span "Image Gallery" at bounding box center [908, 140] width 97 height 18
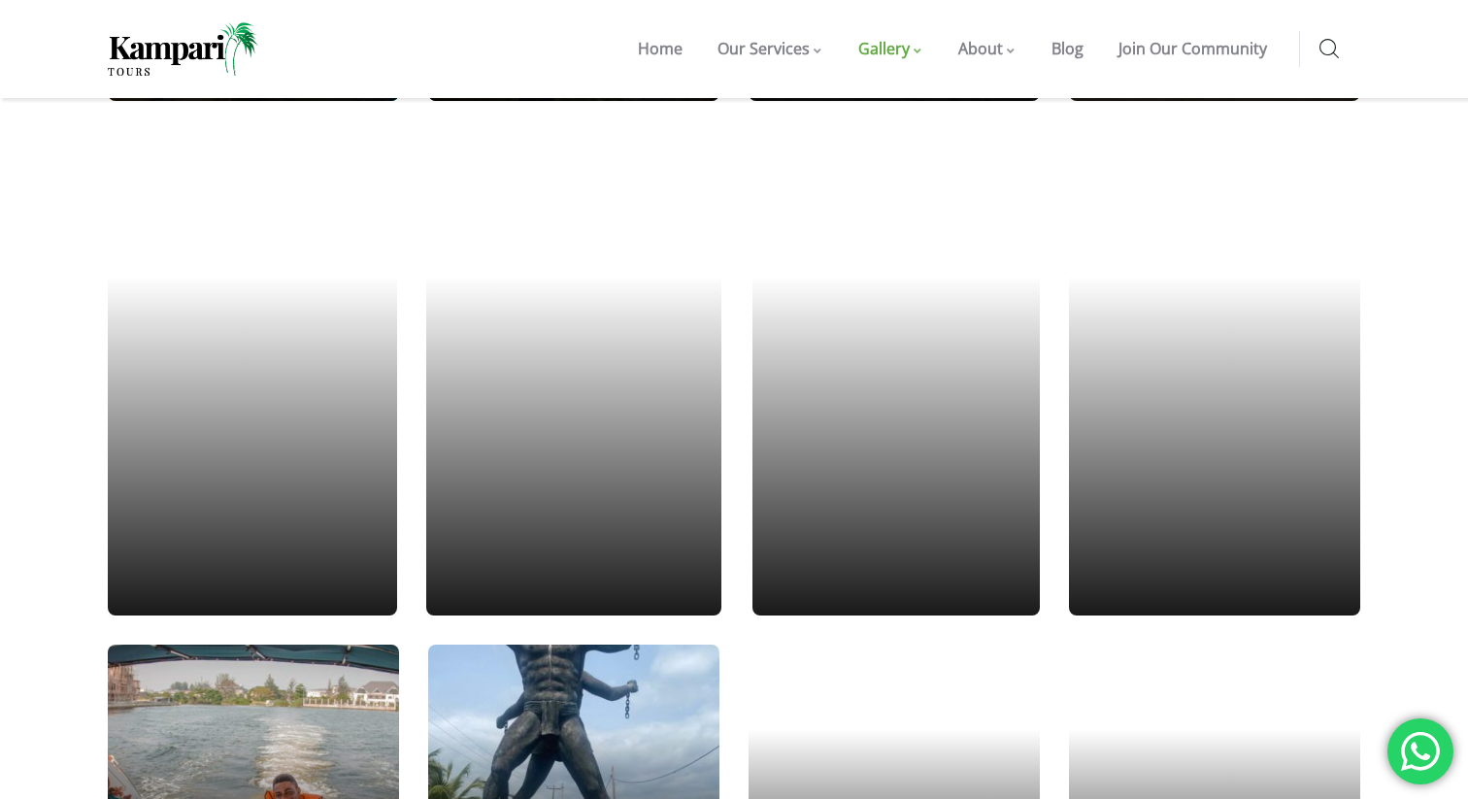
scroll to position [1315, 0]
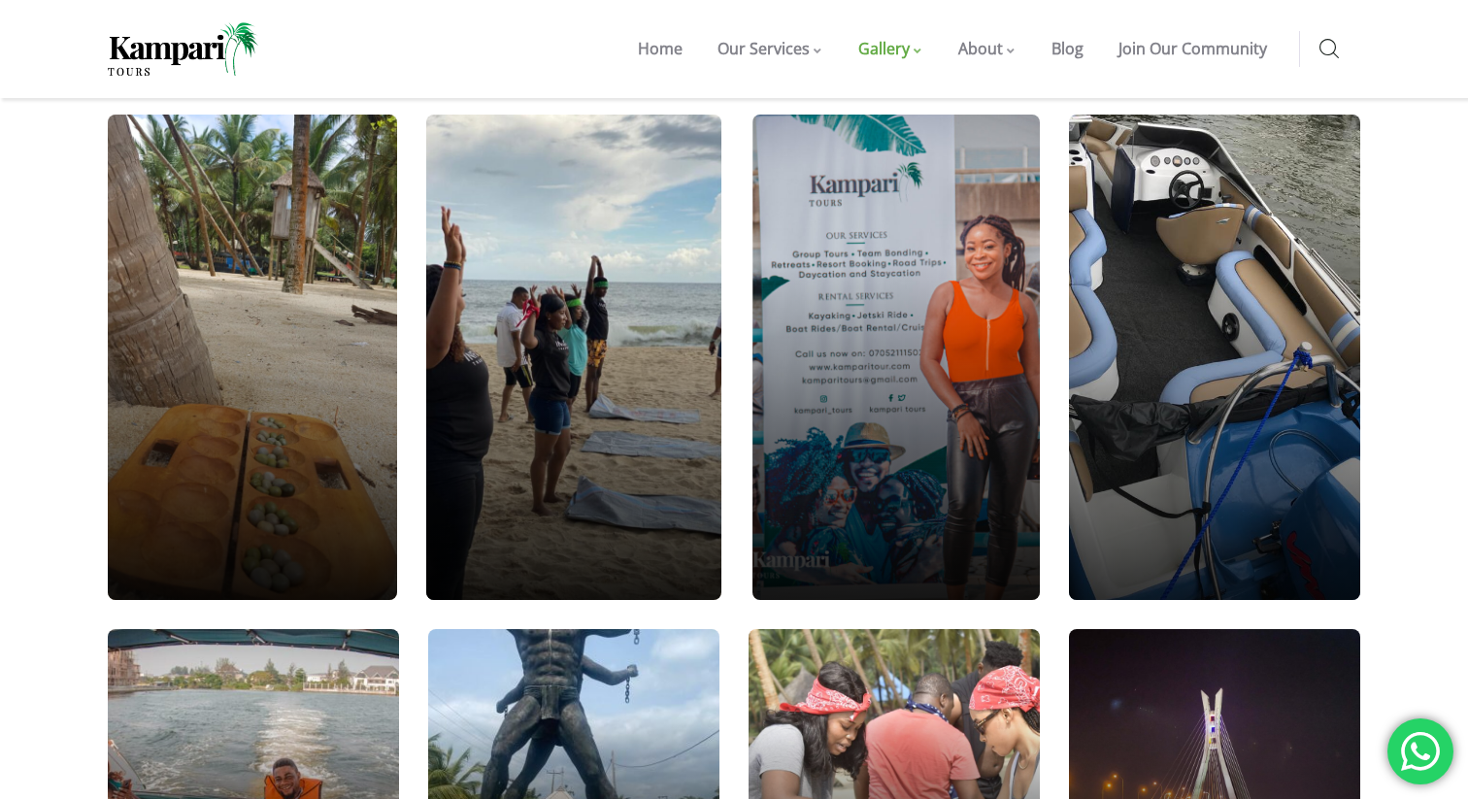
click at [1155, 288] on div at bounding box center [1215, 357] width 350 height 583
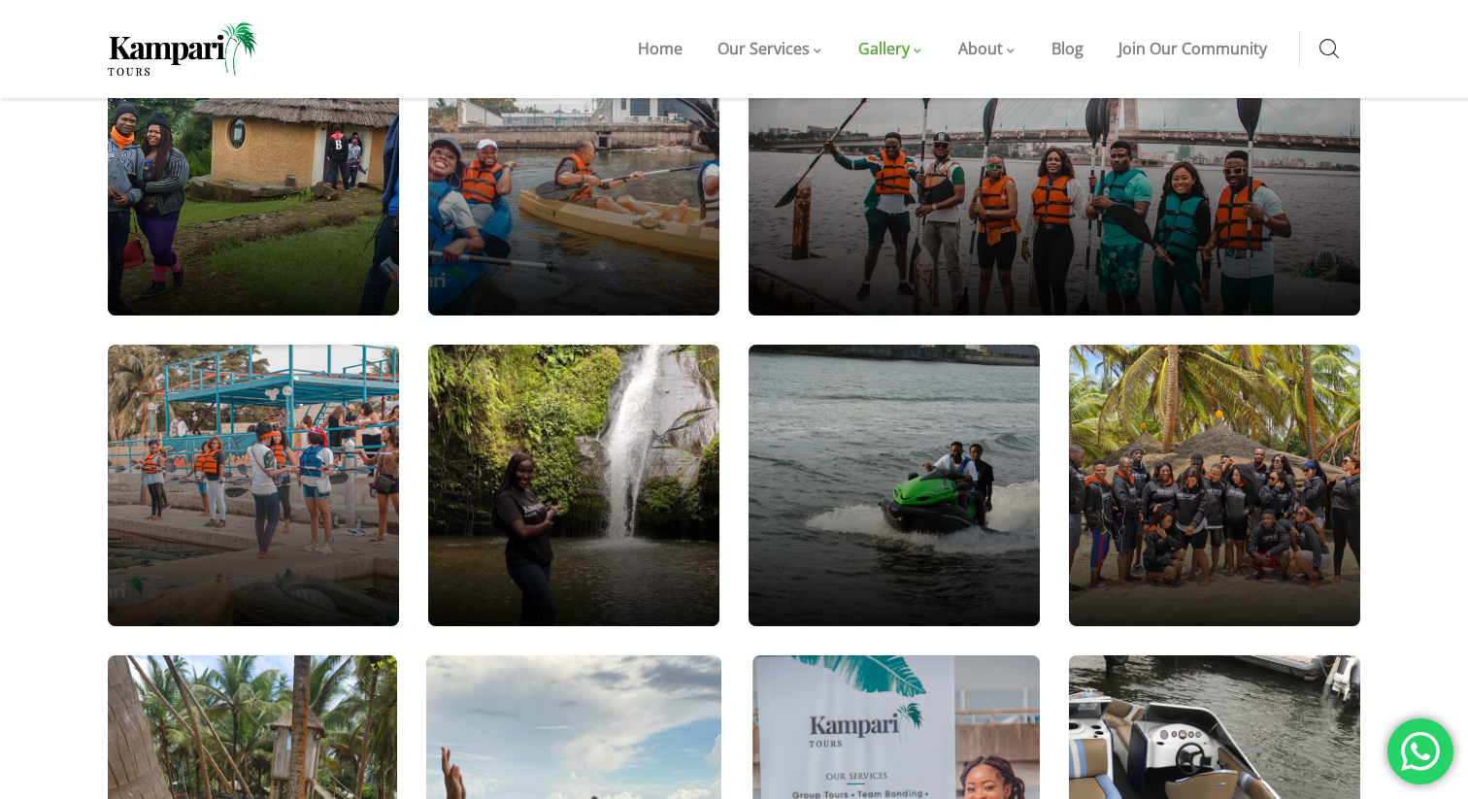
scroll to position [716, 0]
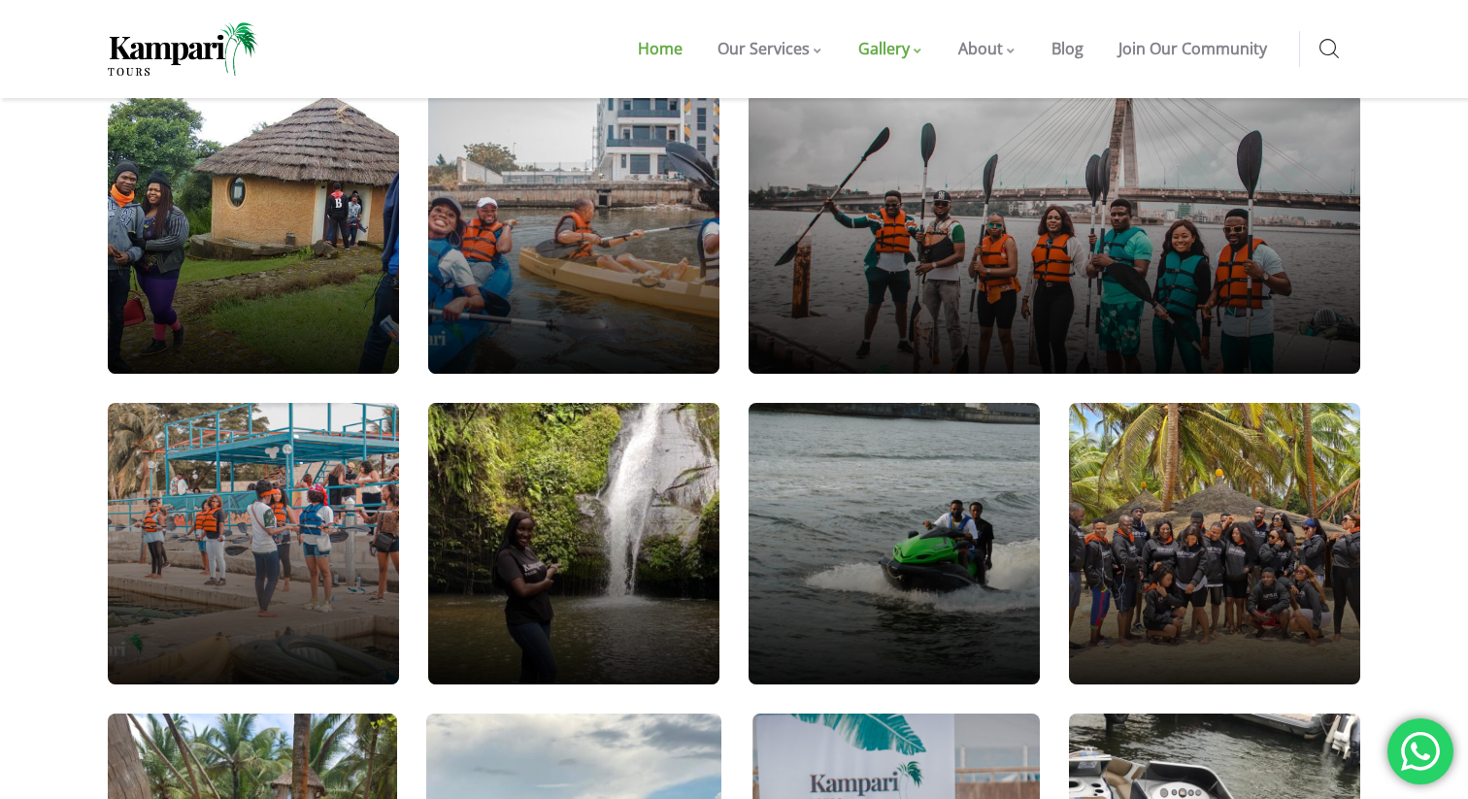
click at [673, 51] on span "Home" at bounding box center [660, 48] width 45 height 21
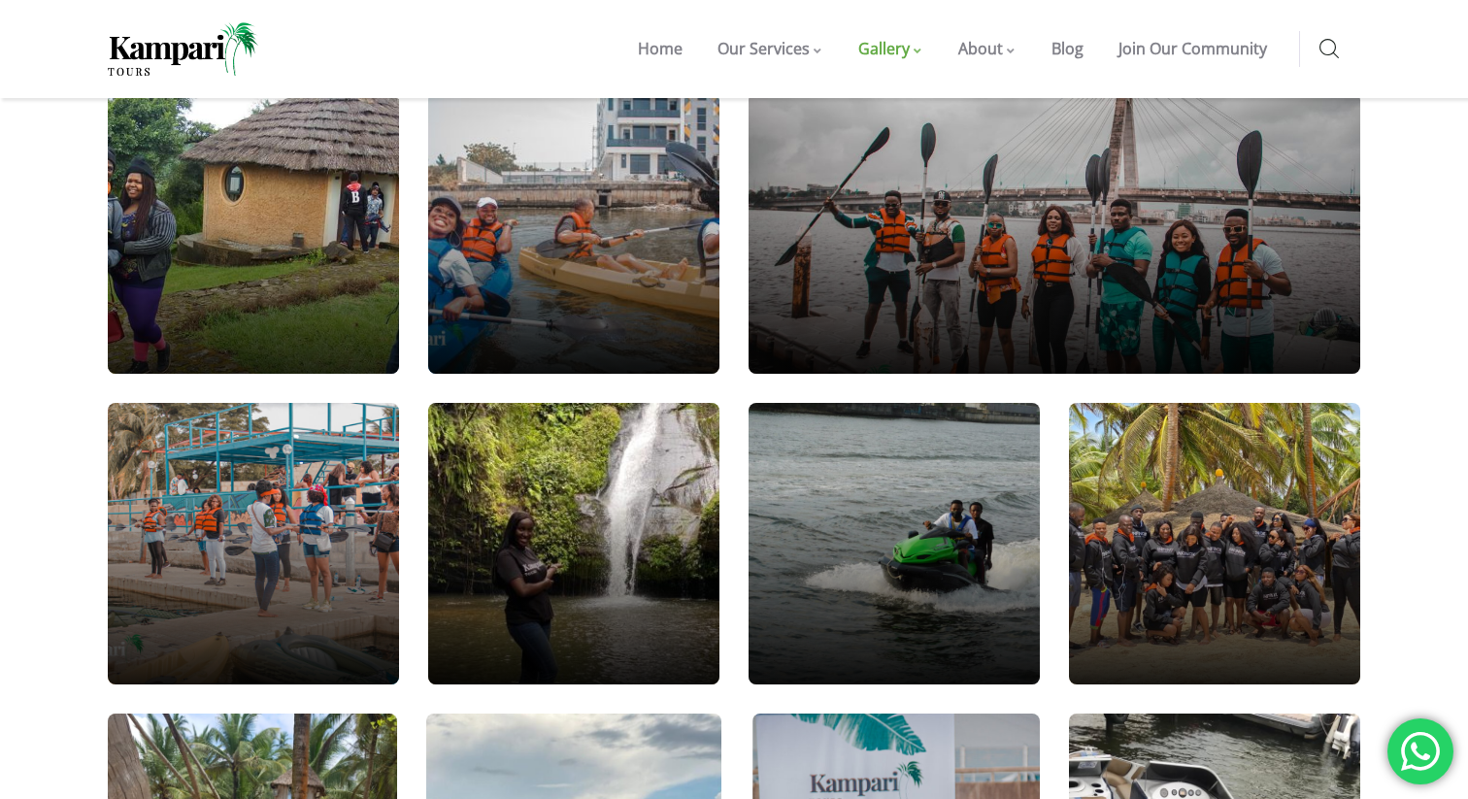
scroll to position [0, 0]
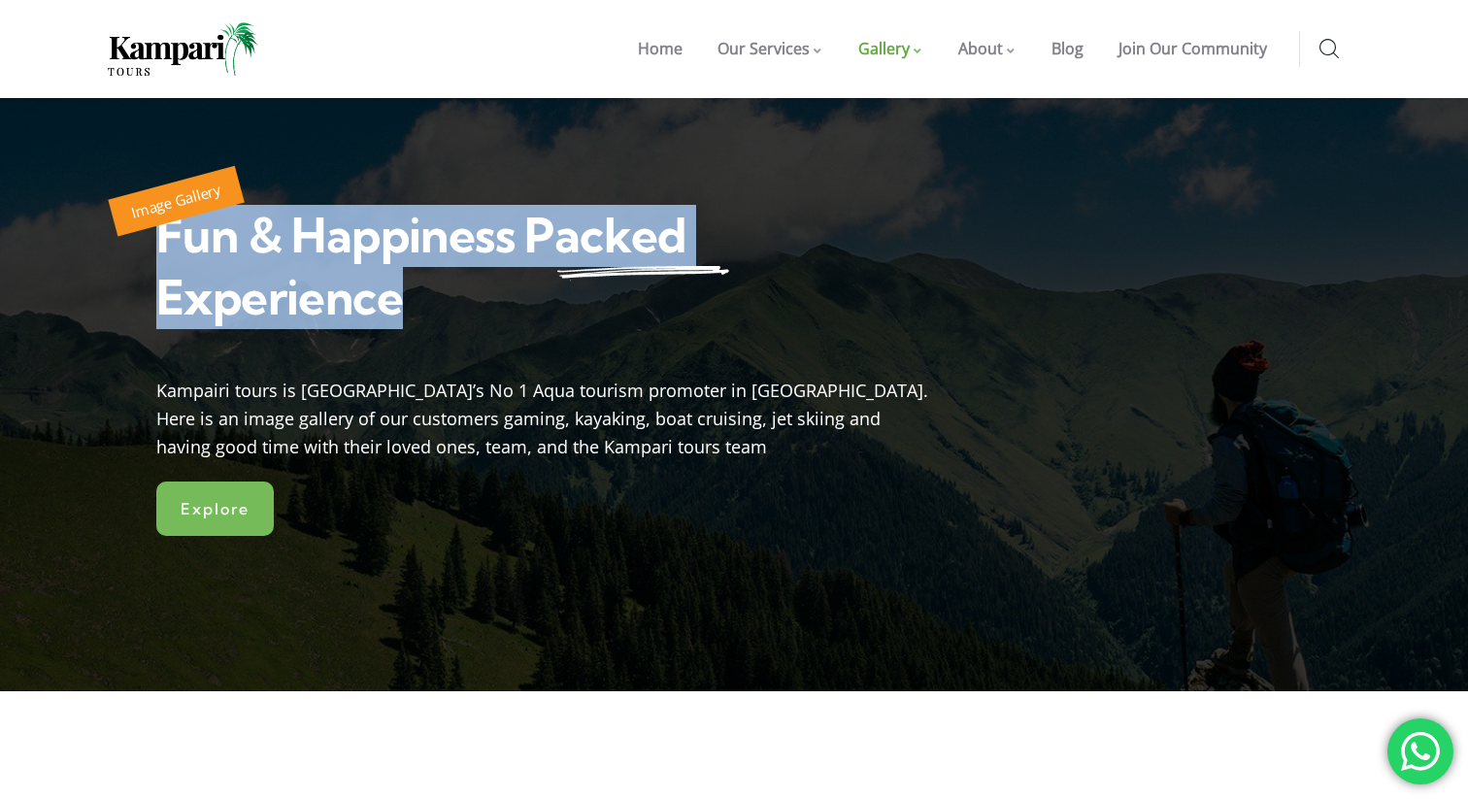
drag, startPoint x: 165, startPoint y: 225, endPoint x: 417, endPoint y: 293, distance: 261.4
click at [417, 293] on h2 "Fun & Happiness Packed Experience​" at bounding box center [544, 274] width 777 height 138
copy span "Fun & Happiness Packed Experience​"
click at [243, 505] on span "Explore" at bounding box center [215, 508] width 76 height 17
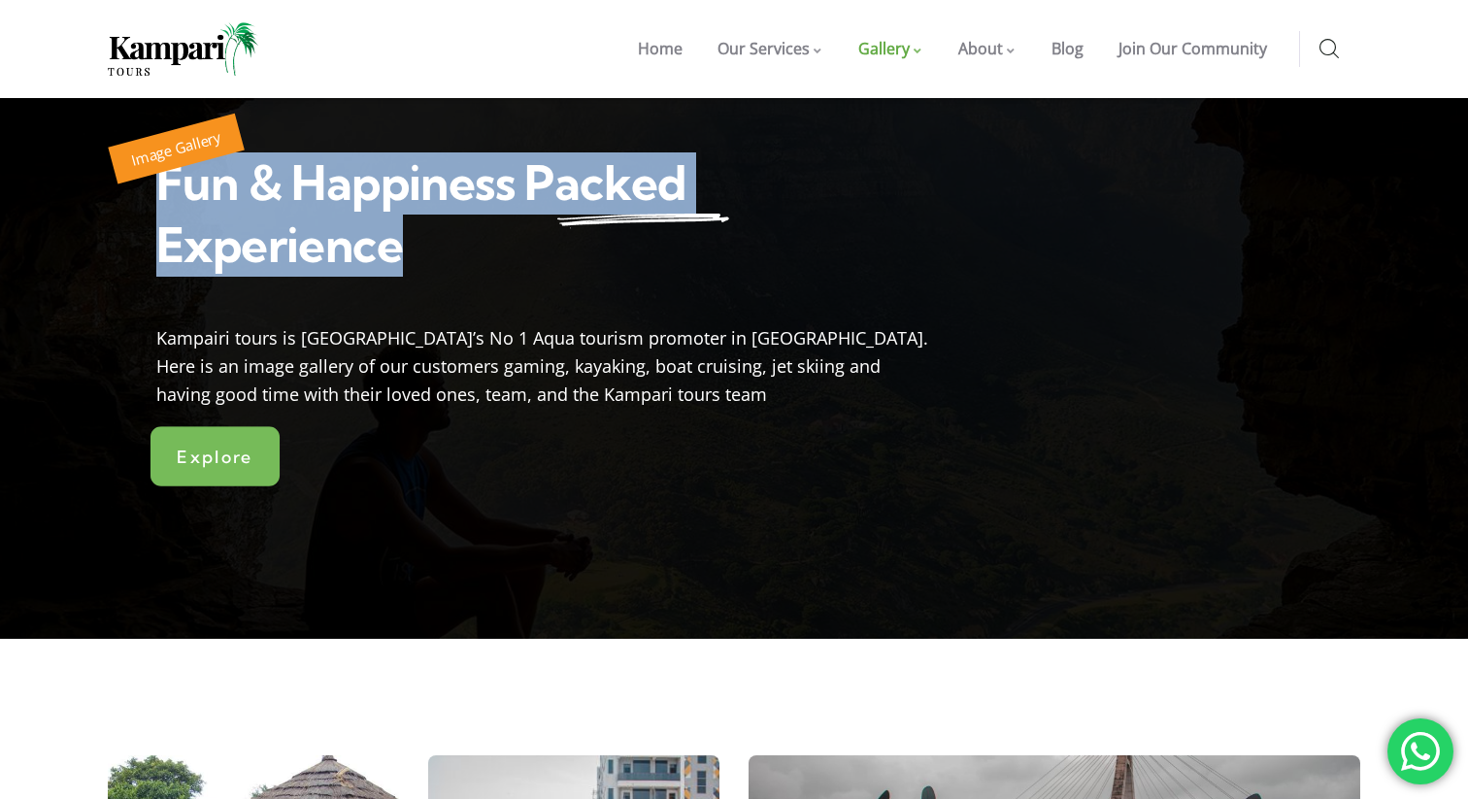
scroll to position [51, 0]
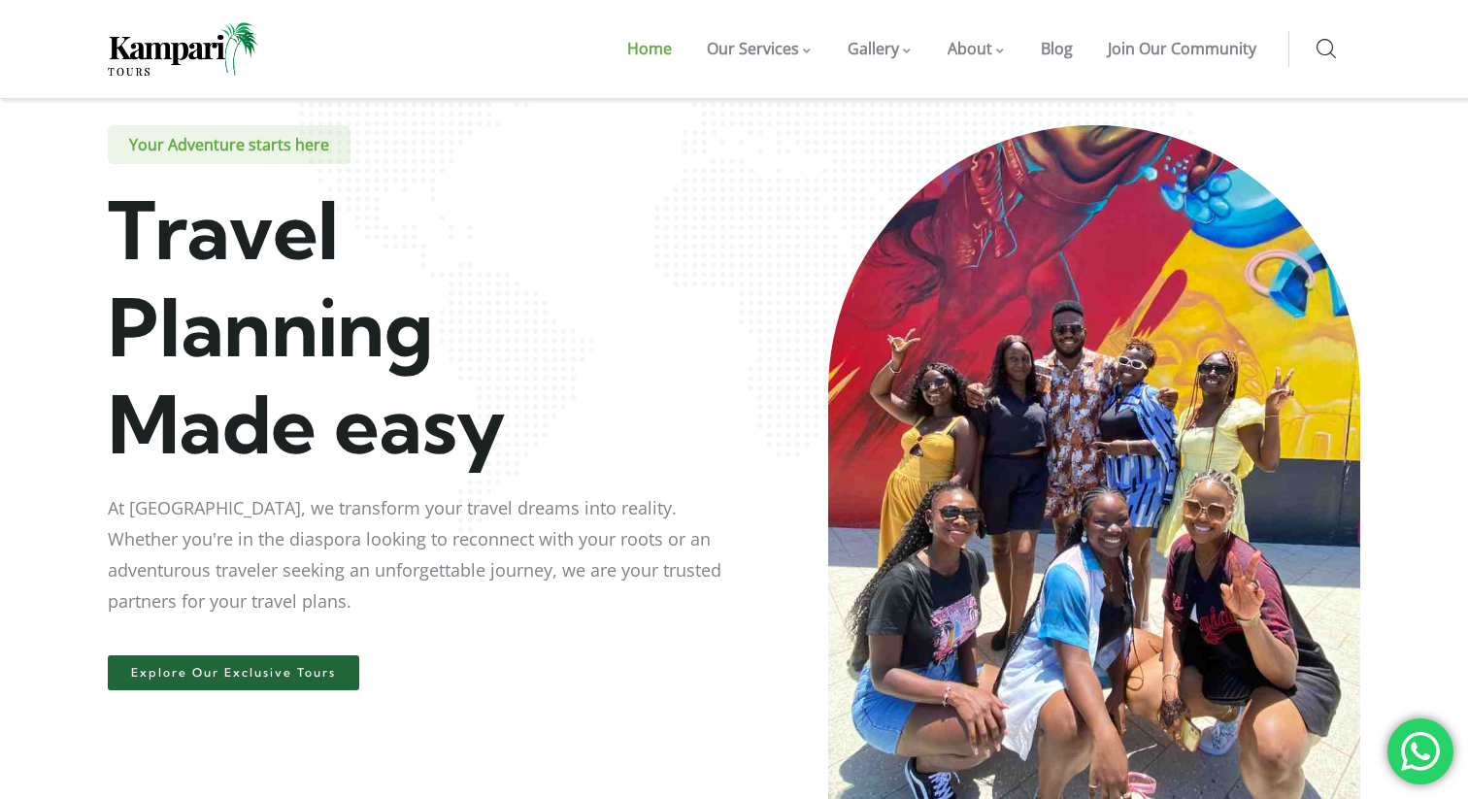
scroll to position [55, 0]
